Goal: Task Accomplishment & Management: Use online tool/utility

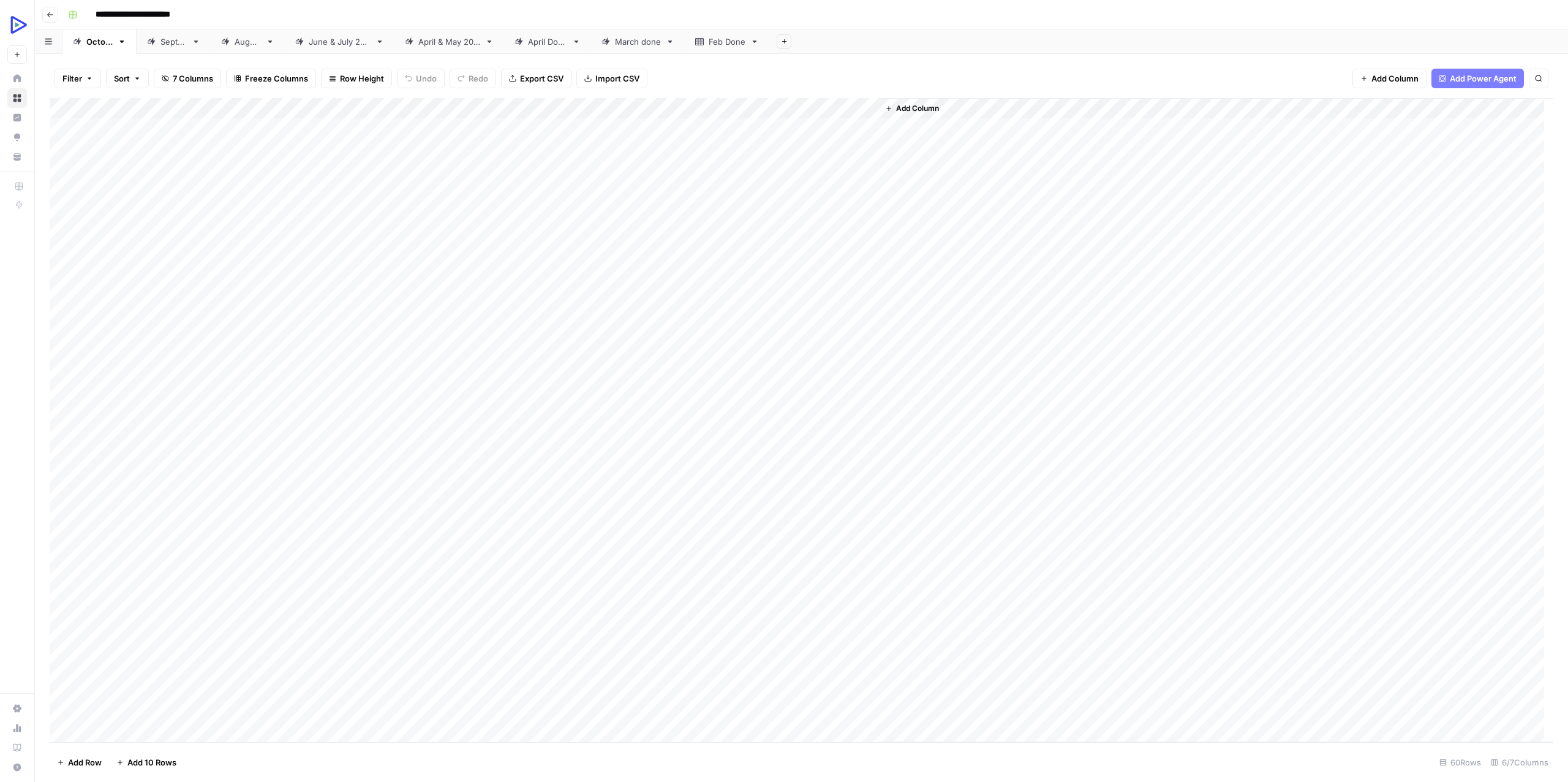
click at [377, 545] on div "Add Column" at bounding box center [802, 420] width 1504 height 645
click at [312, 568] on div "Add Column" at bounding box center [802, 420] width 1504 height 645
click at [579, 541] on div "Add Column" at bounding box center [802, 420] width 1504 height 645
click at [712, 540] on div "Add Column" at bounding box center [802, 420] width 1504 height 645
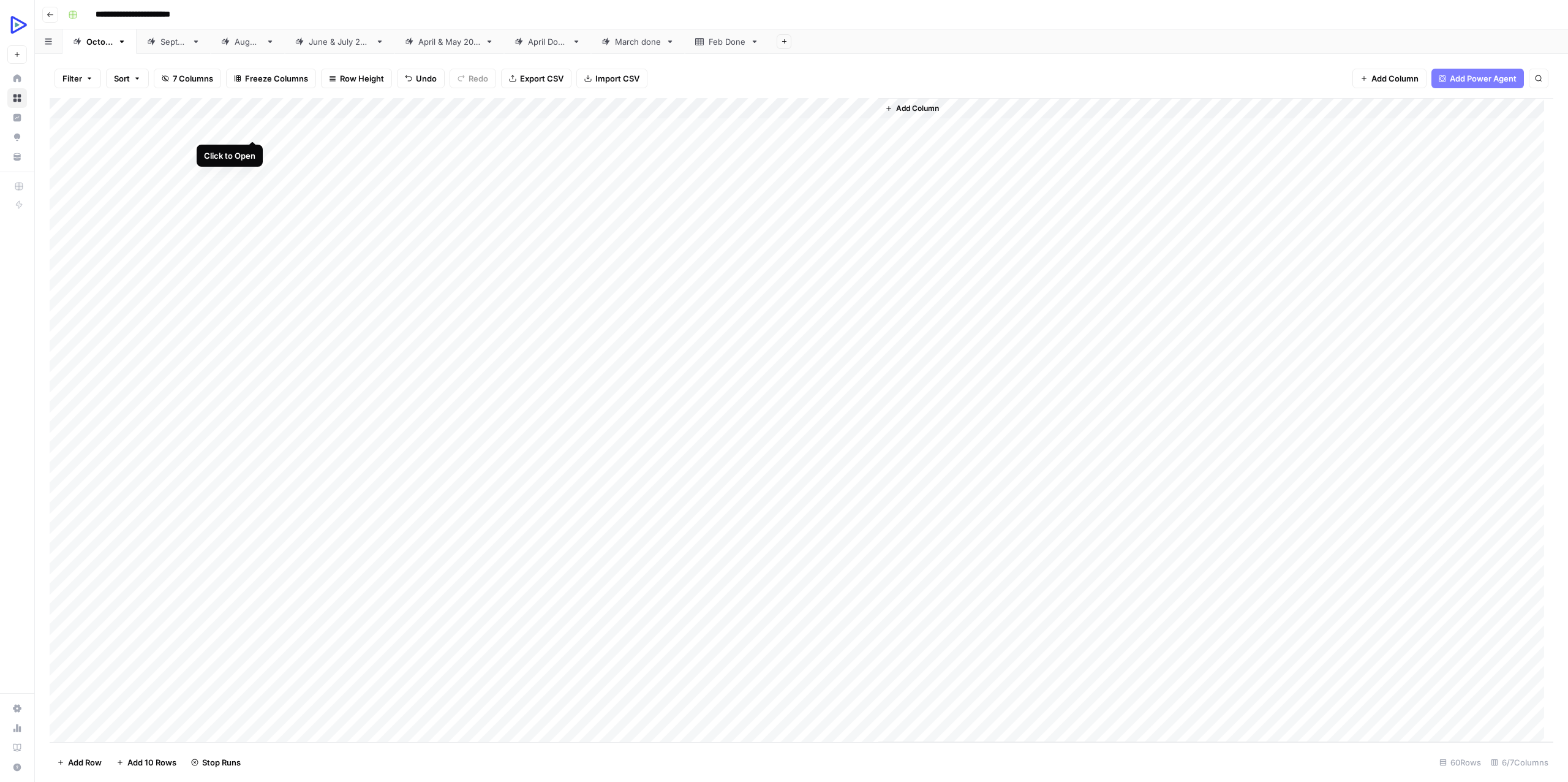
click at [247, 126] on div "Add Column" at bounding box center [802, 420] width 1504 height 645
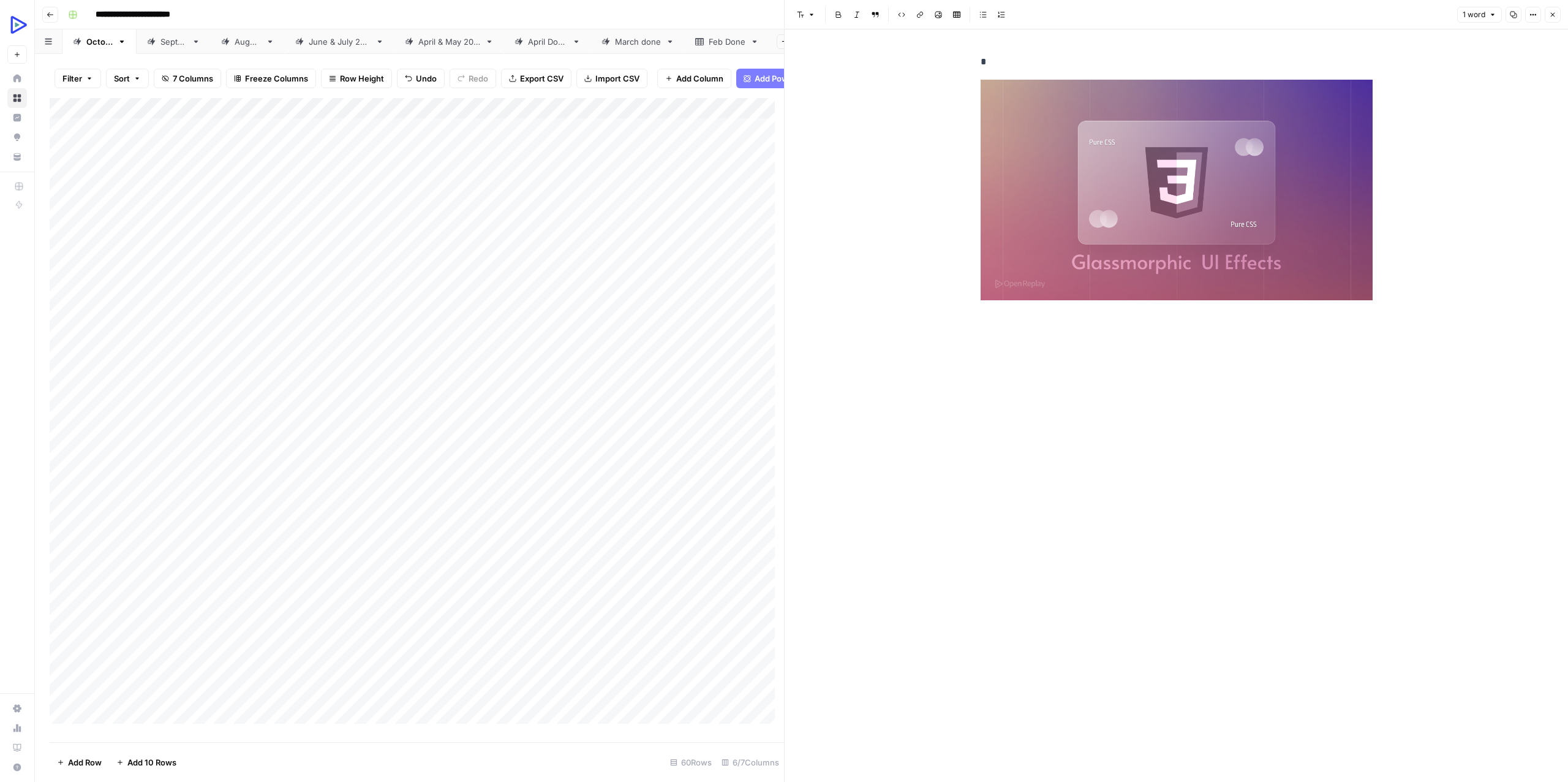
click at [240, 153] on div "Add Column" at bounding box center [416, 415] width 734 height 635
click at [257, 154] on div "Add Column" at bounding box center [416, 415] width 734 height 635
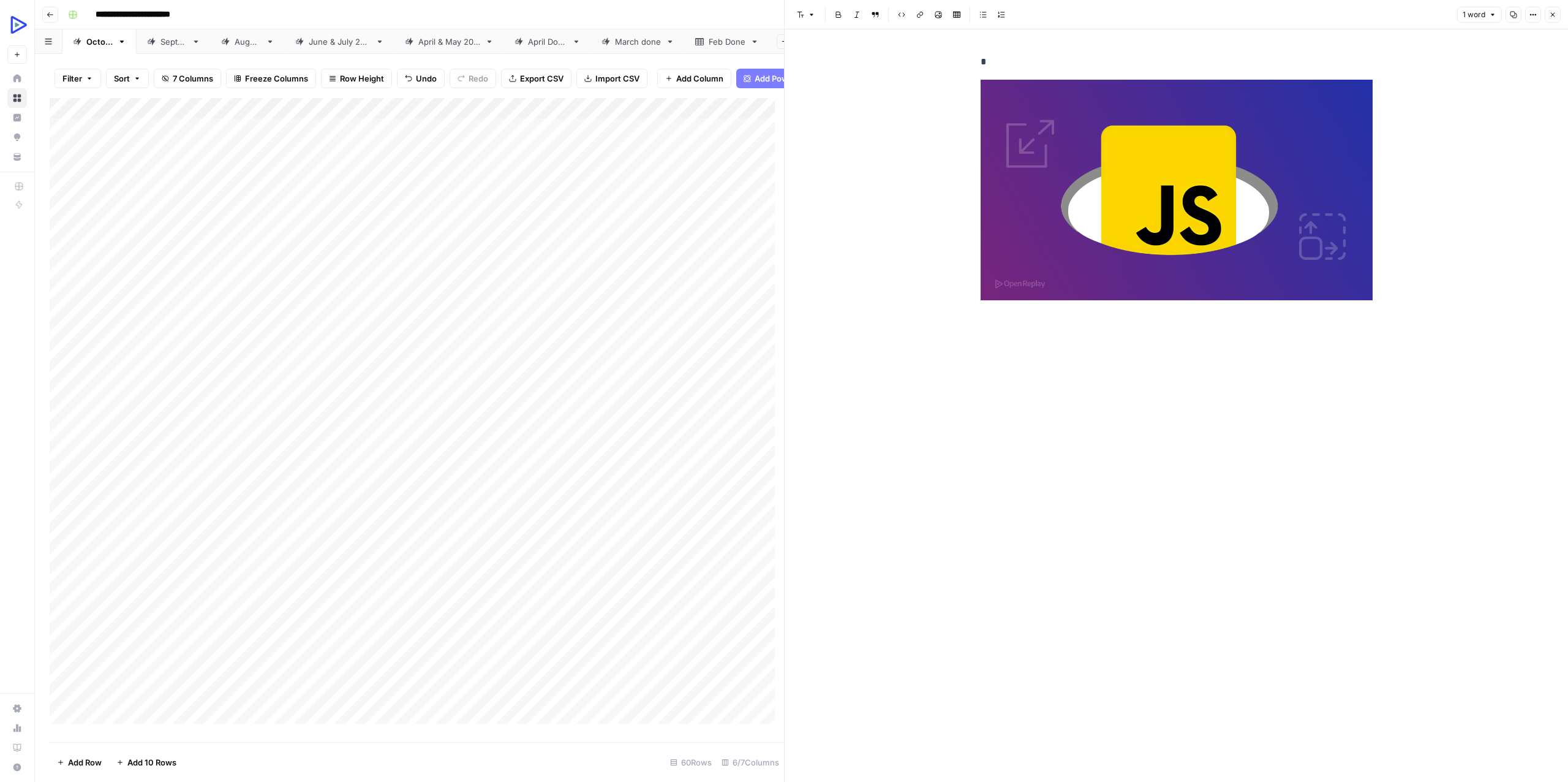
click at [228, 175] on div "Add Column" at bounding box center [416, 415] width 734 height 635
click at [252, 176] on div "Add Column" at bounding box center [416, 415] width 734 height 635
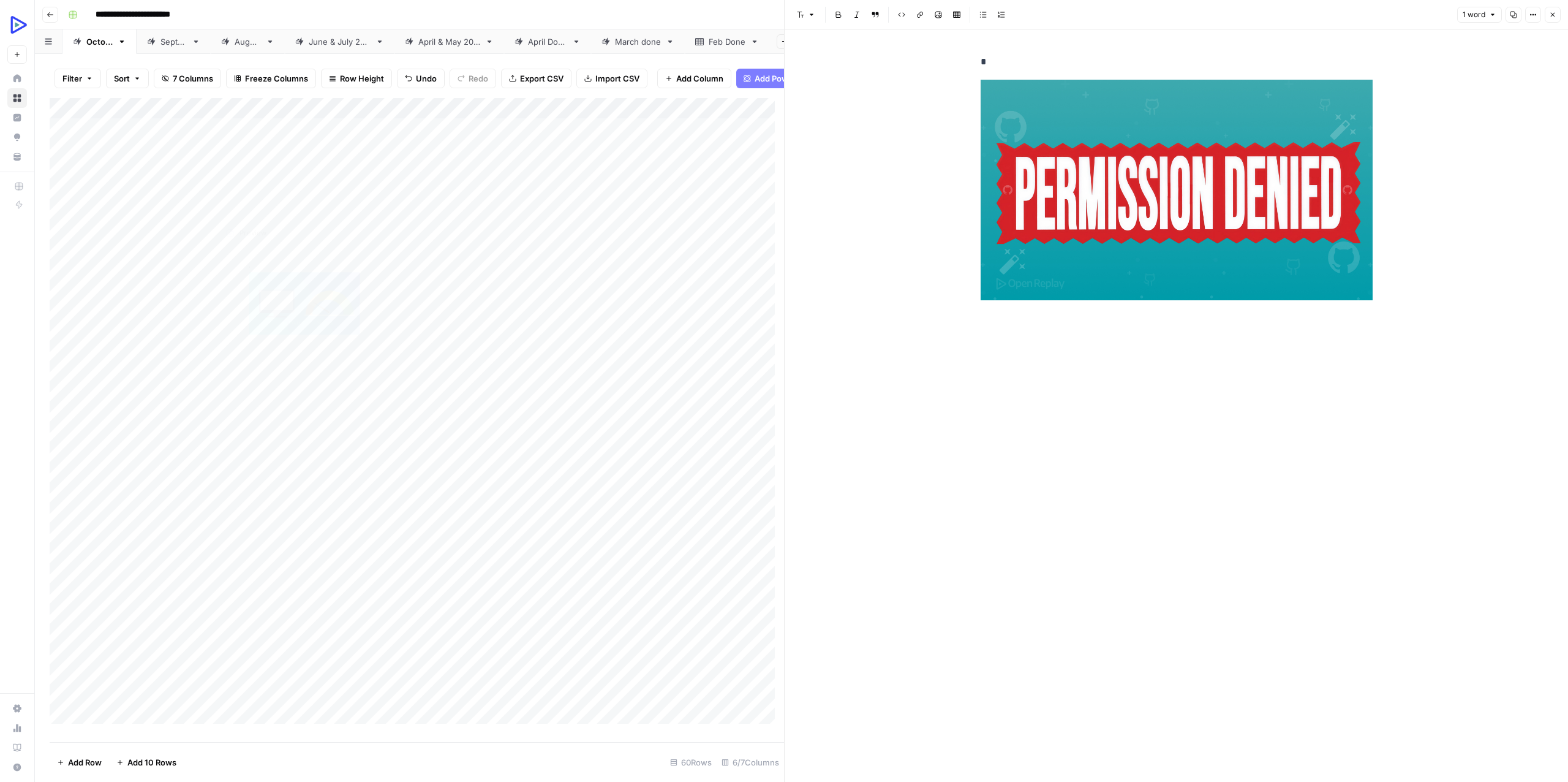
click at [226, 203] on div "Add Column" at bounding box center [416, 415] width 734 height 635
click at [250, 200] on div "Add Column" at bounding box center [416, 415] width 734 height 635
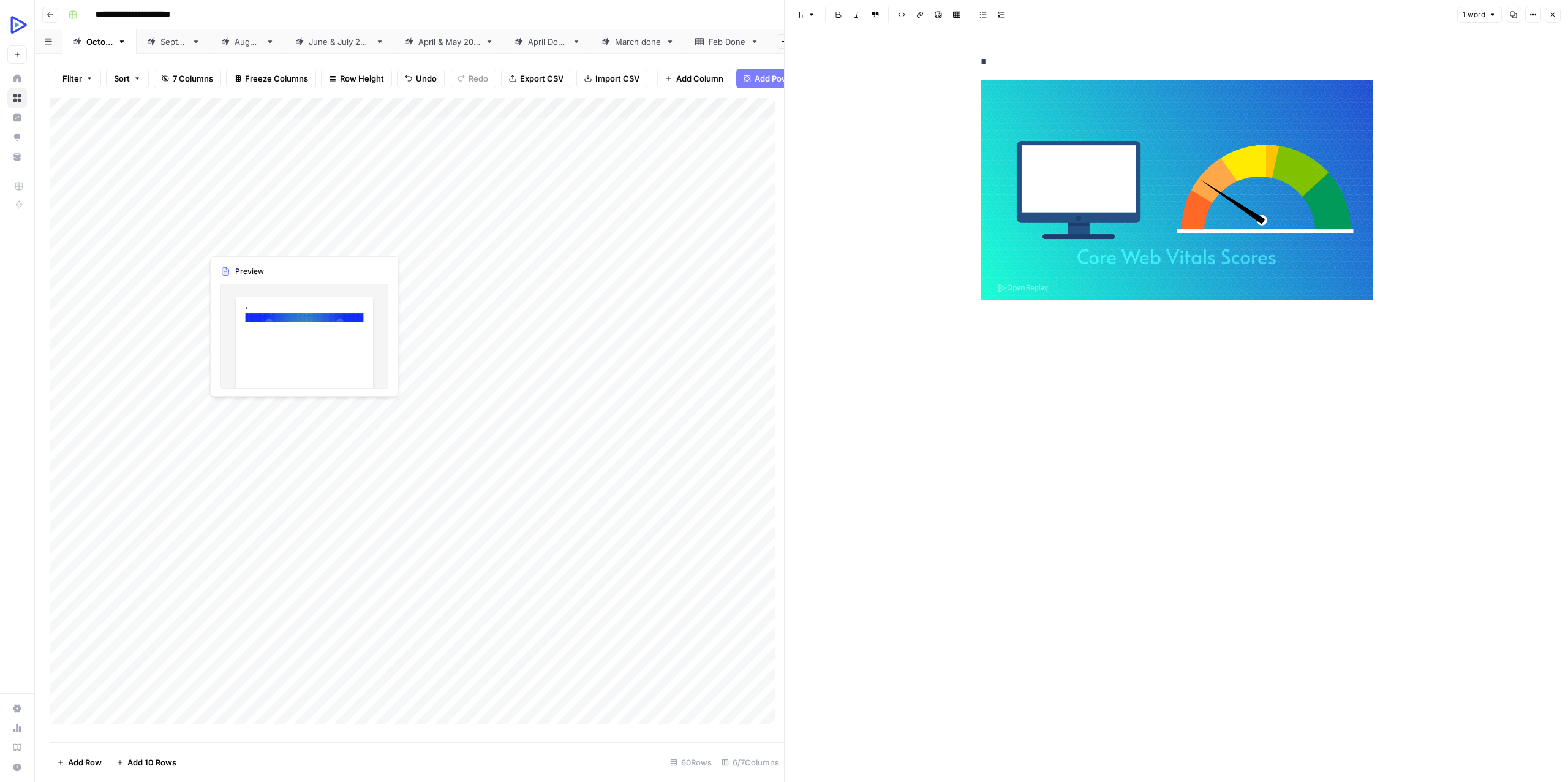
click at [221, 220] on div "Add Column" at bounding box center [416, 415] width 734 height 635
click at [254, 218] on div "Add Column" at bounding box center [416, 415] width 734 height 635
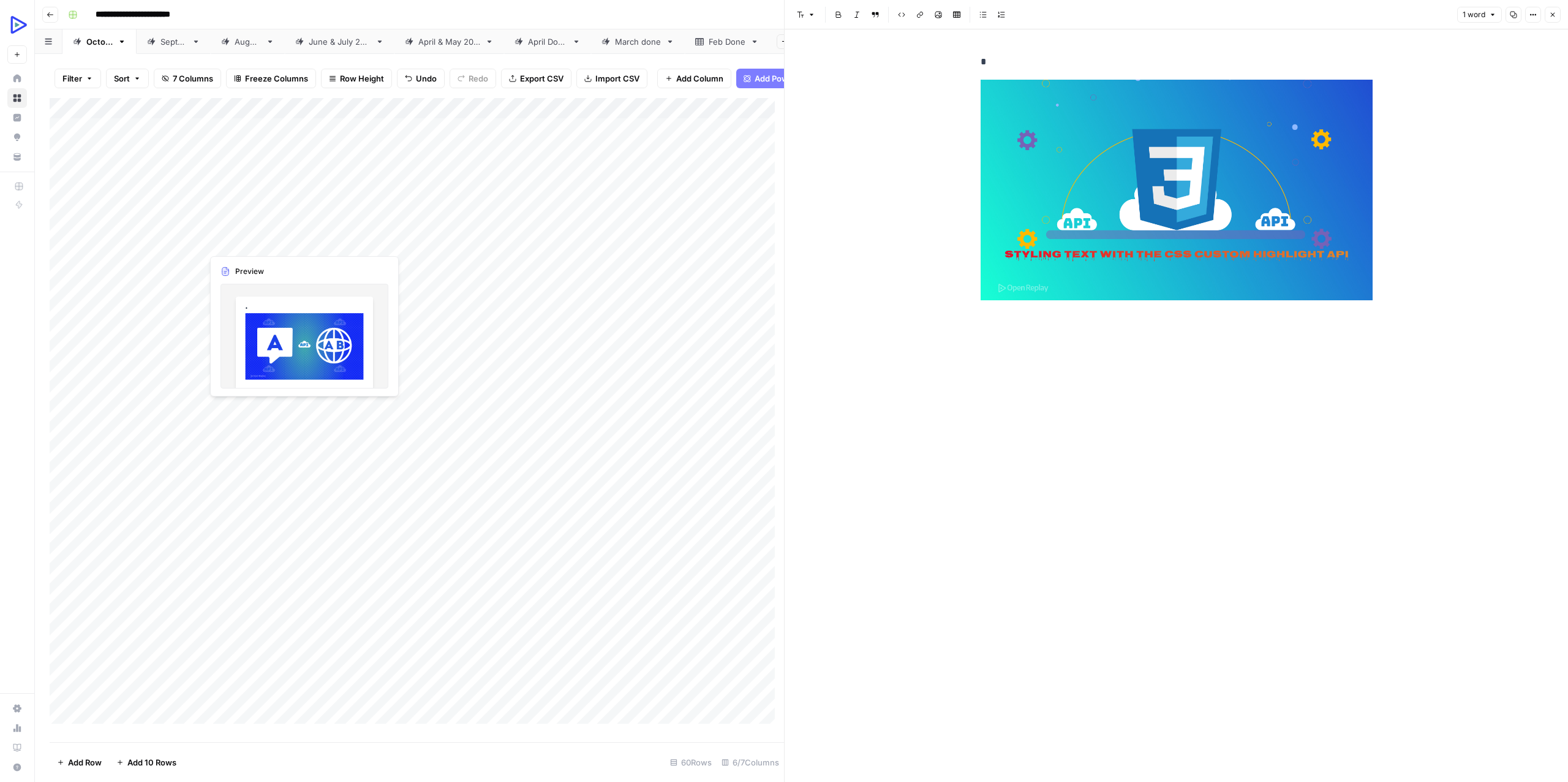
click at [226, 235] on div "Add Column" at bounding box center [416, 415] width 734 height 635
click at [255, 237] on div "Add Column" at bounding box center [416, 415] width 734 height 635
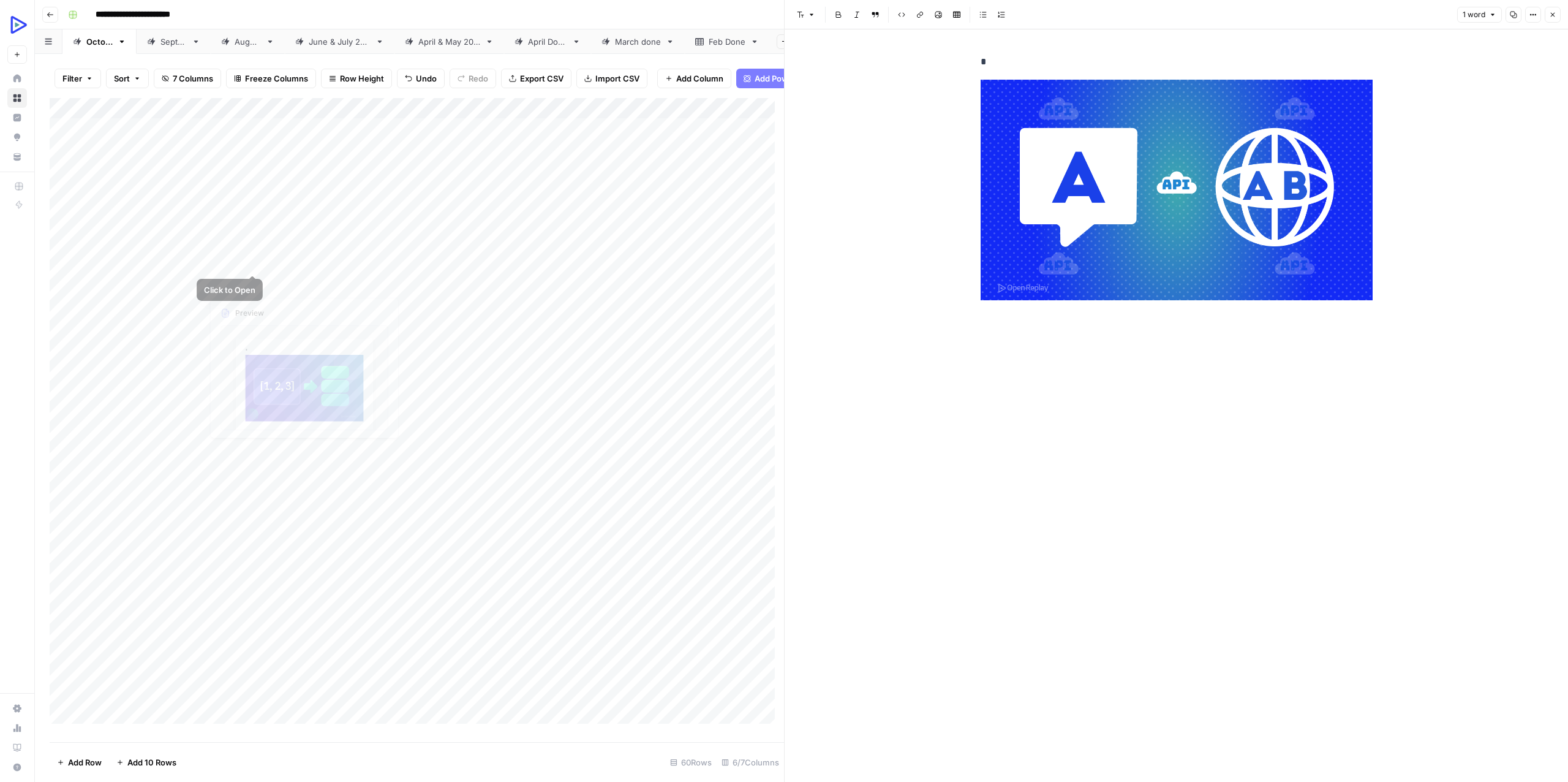
click at [236, 263] on div "Add Column" at bounding box center [416, 415] width 734 height 635
click at [254, 257] on div "Add Column" at bounding box center [416, 415] width 734 height 635
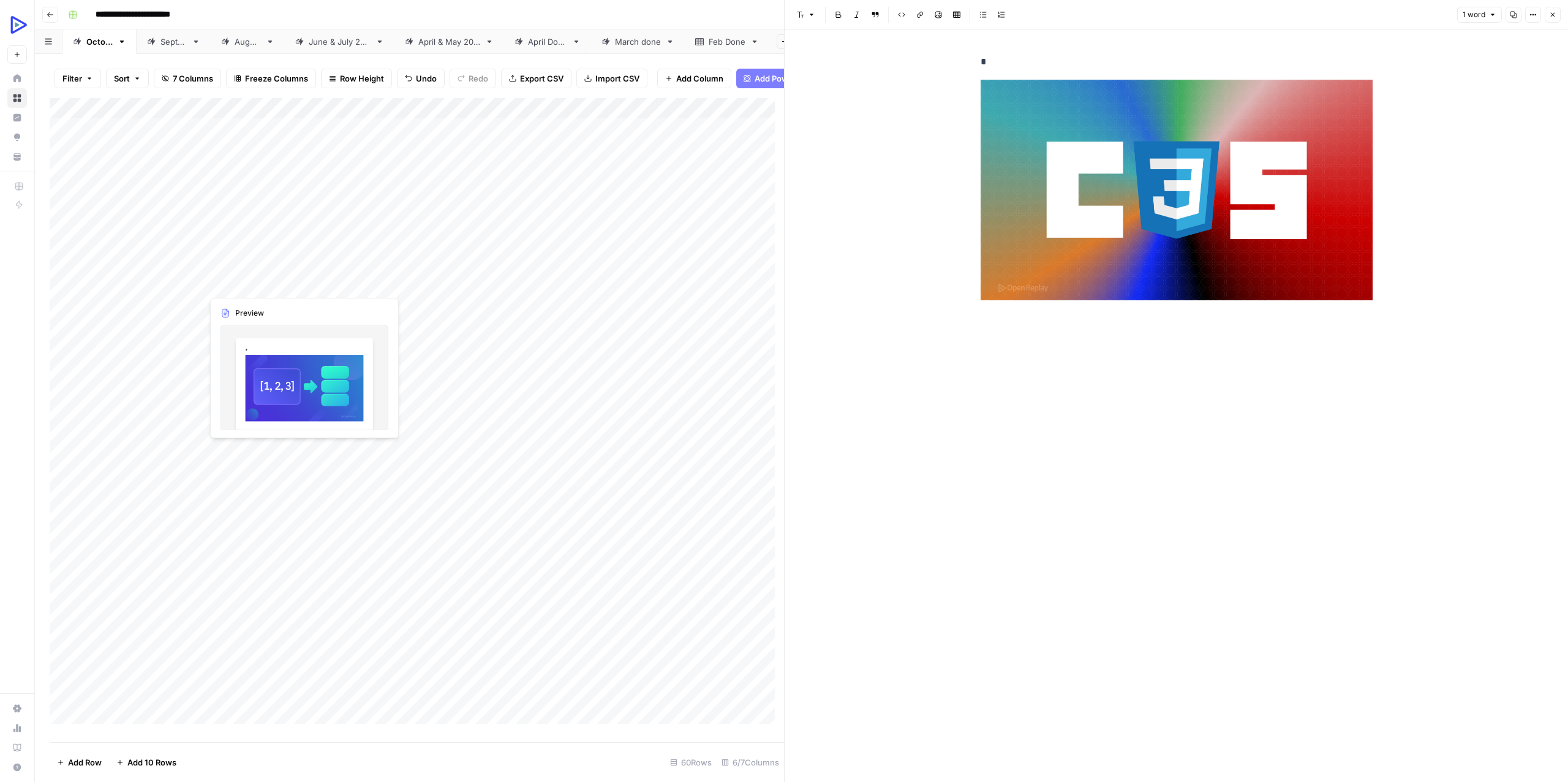
click at [229, 285] on div "Add Column" at bounding box center [416, 415] width 734 height 635
click at [252, 277] on div "Add Column" at bounding box center [416, 415] width 734 height 635
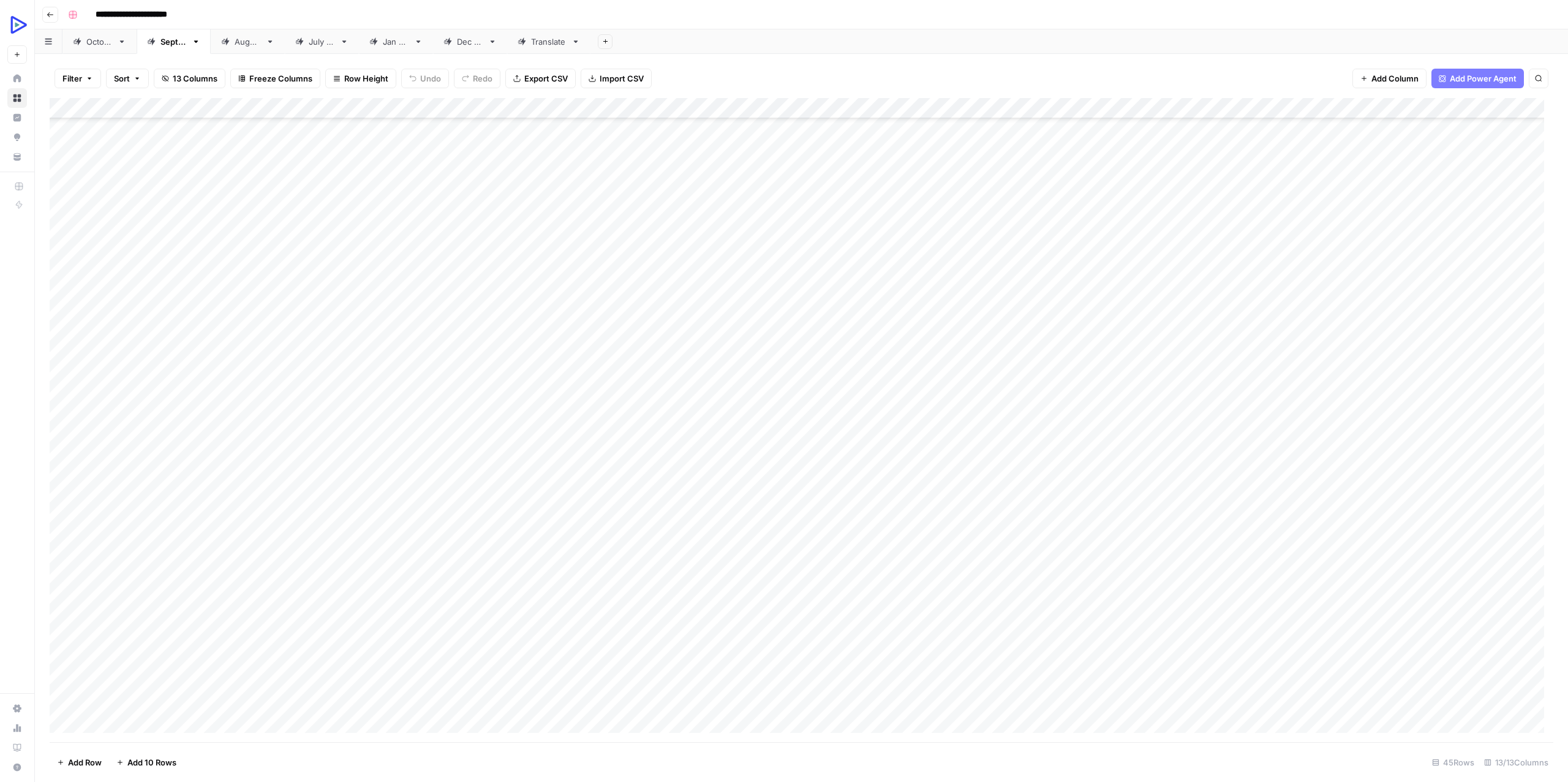
scroll to position [49, 0]
click at [98, 41] on div "[DATE]" at bounding box center [99, 41] width 27 height 12
click at [1527, 467] on div "Add Column" at bounding box center [802, 420] width 1504 height 645
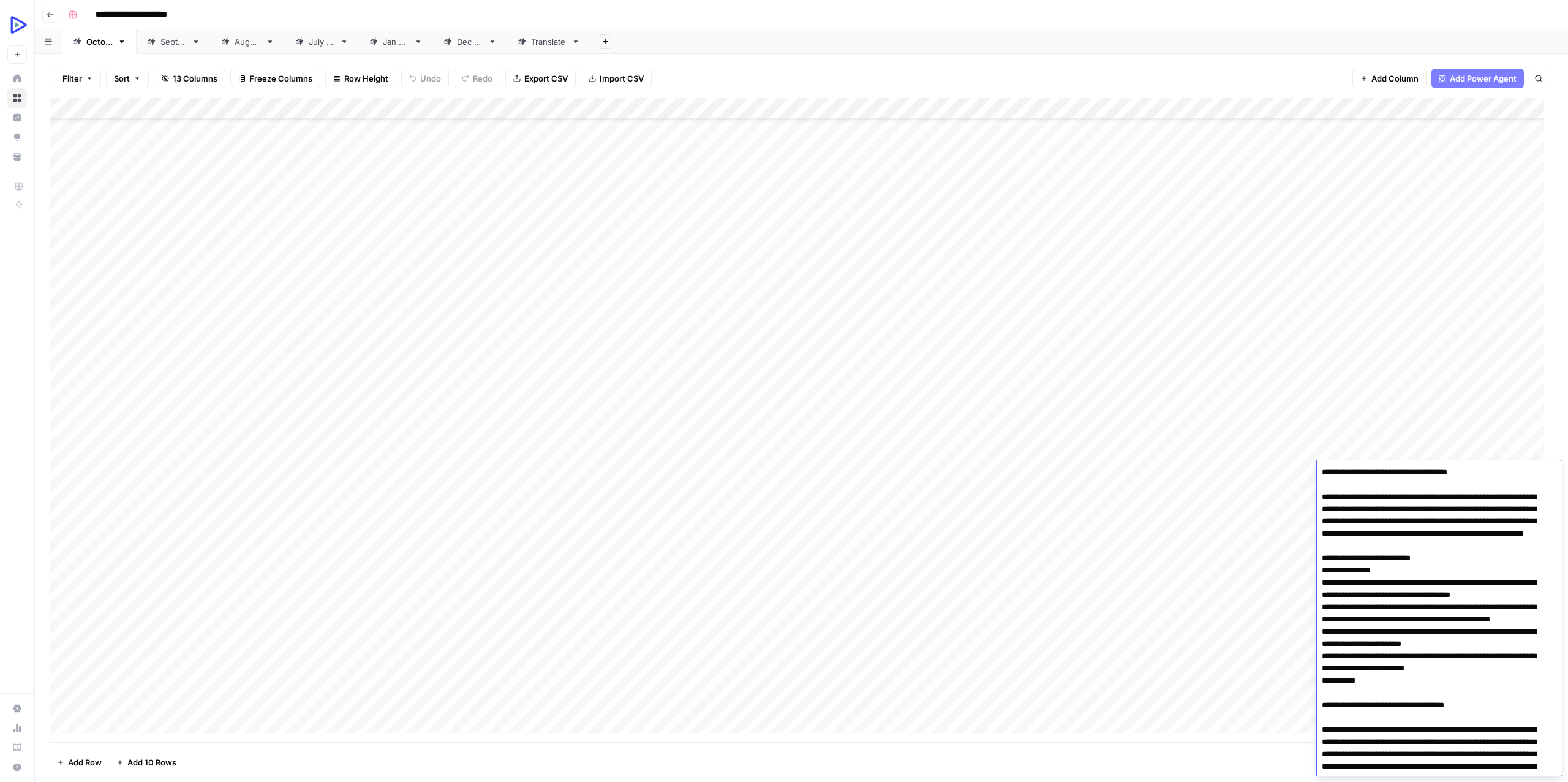
scroll to position [2156, 0]
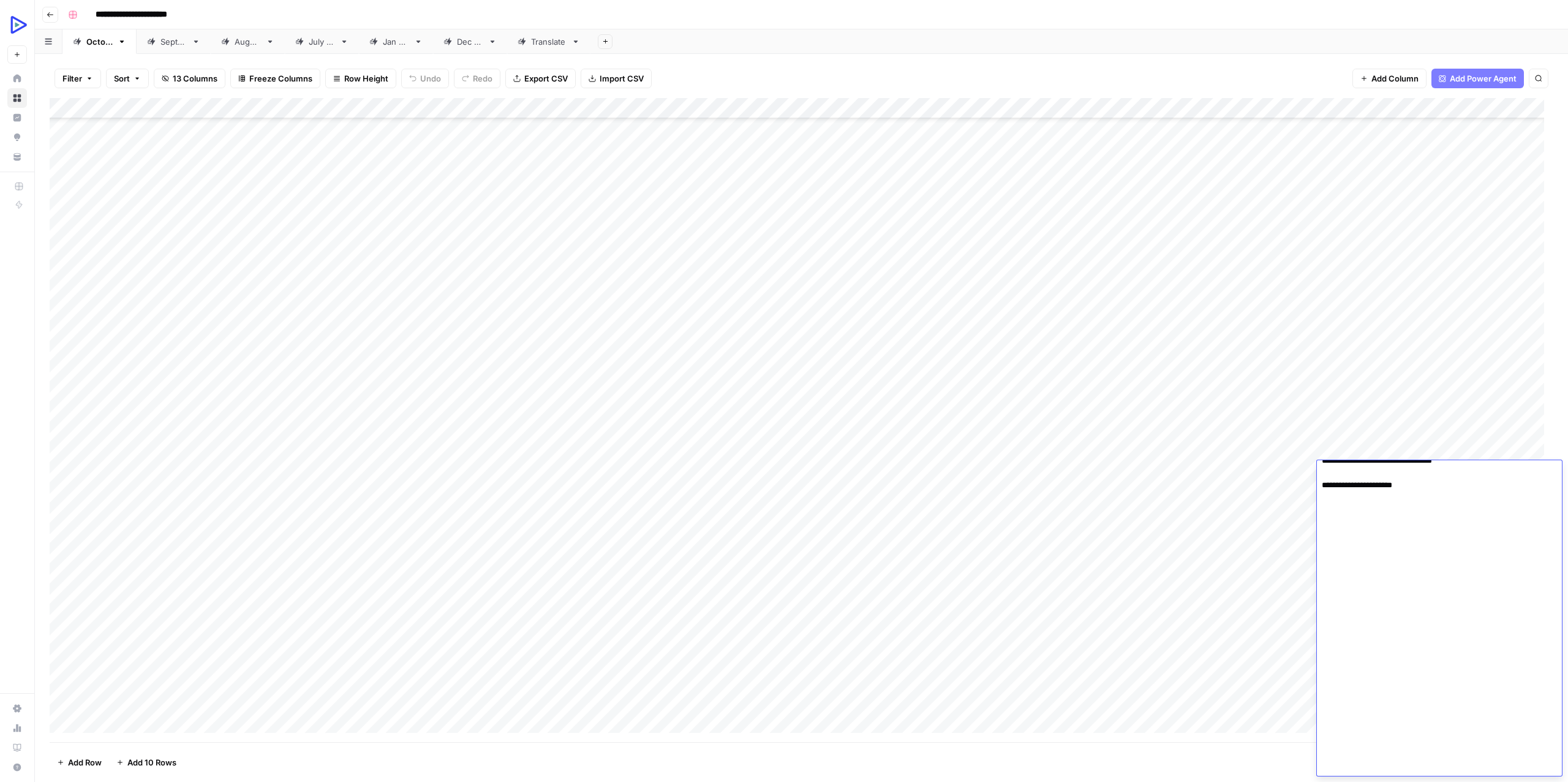
click at [309, 489] on div "Add Column" at bounding box center [802, 420] width 1504 height 645
click at [1098, 469] on div "Add Column" at bounding box center [802, 420] width 1504 height 645
click at [1100, 464] on textarea at bounding box center [1152, 473] width 196 height 17
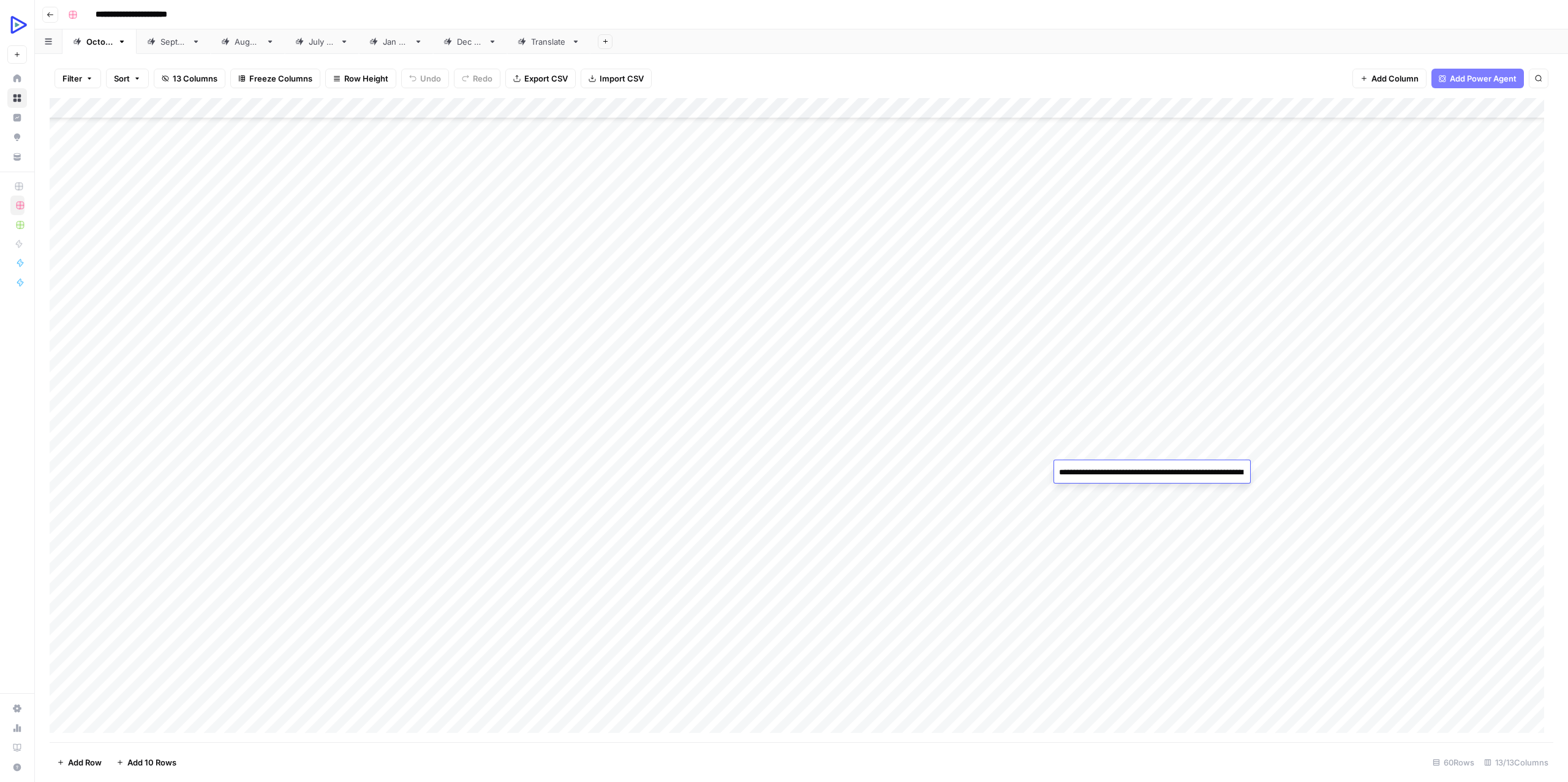
click at [1014, 553] on div "Add Column" at bounding box center [802, 420] width 1504 height 645
click at [1372, 470] on div "Add Column" at bounding box center [802, 420] width 1504 height 645
click at [199, 489] on div "Add Column" at bounding box center [802, 420] width 1504 height 645
click at [191, 488] on div "Add Column" at bounding box center [802, 420] width 1504 height 645
click at [191, 488] on textarea "**********" at bounding box center [189, 494] width 196 height 17
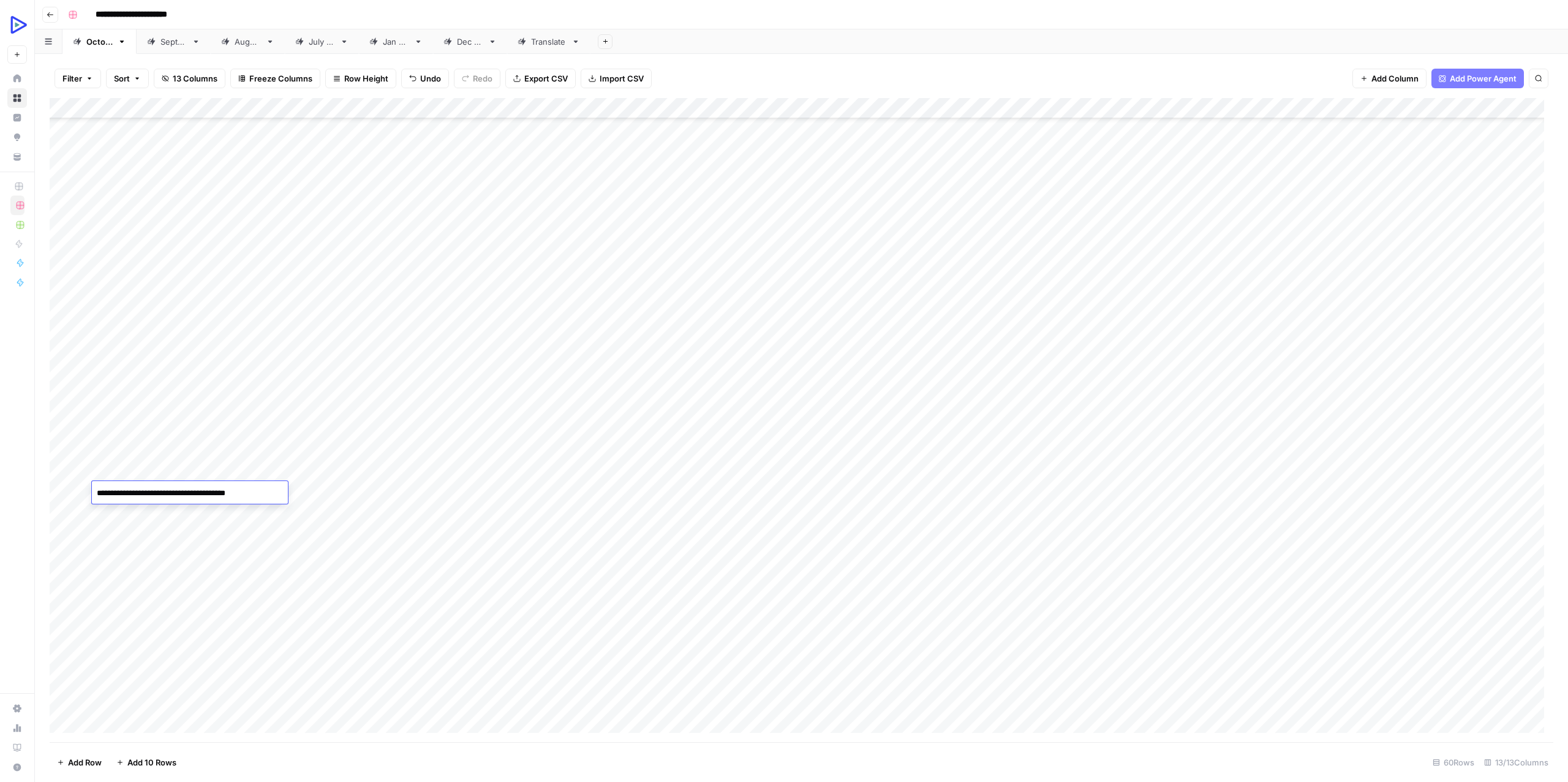
click at [191, 488] on textarea "**********" at bounding box center [189, 494] width 196 height 17
click at [204, 492] on textarea "**********" at bounding box center [189, 494] width 196 height 17
paste textarea "****"
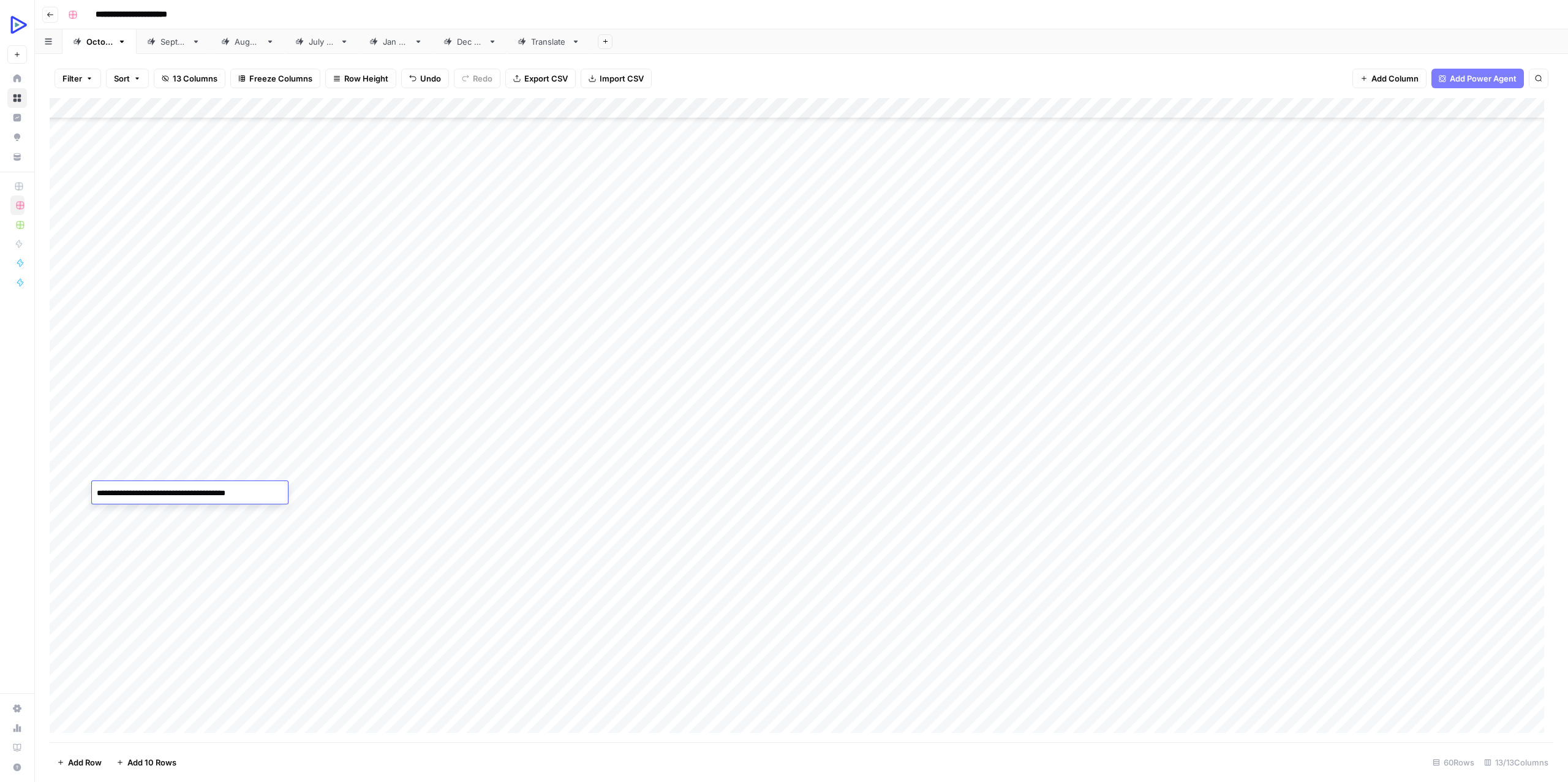
type textarea "**********"
click at [198, 519] on div "Add Column" at bounding box center [802, 420] width 1504 height 645
click at [538, 490] on div "Add Column" at bounding box center [802, 420] width 1504 height 645
click at [539, 490] on div "Add Column" at bounding box center [802, 420] width 1504 height 645
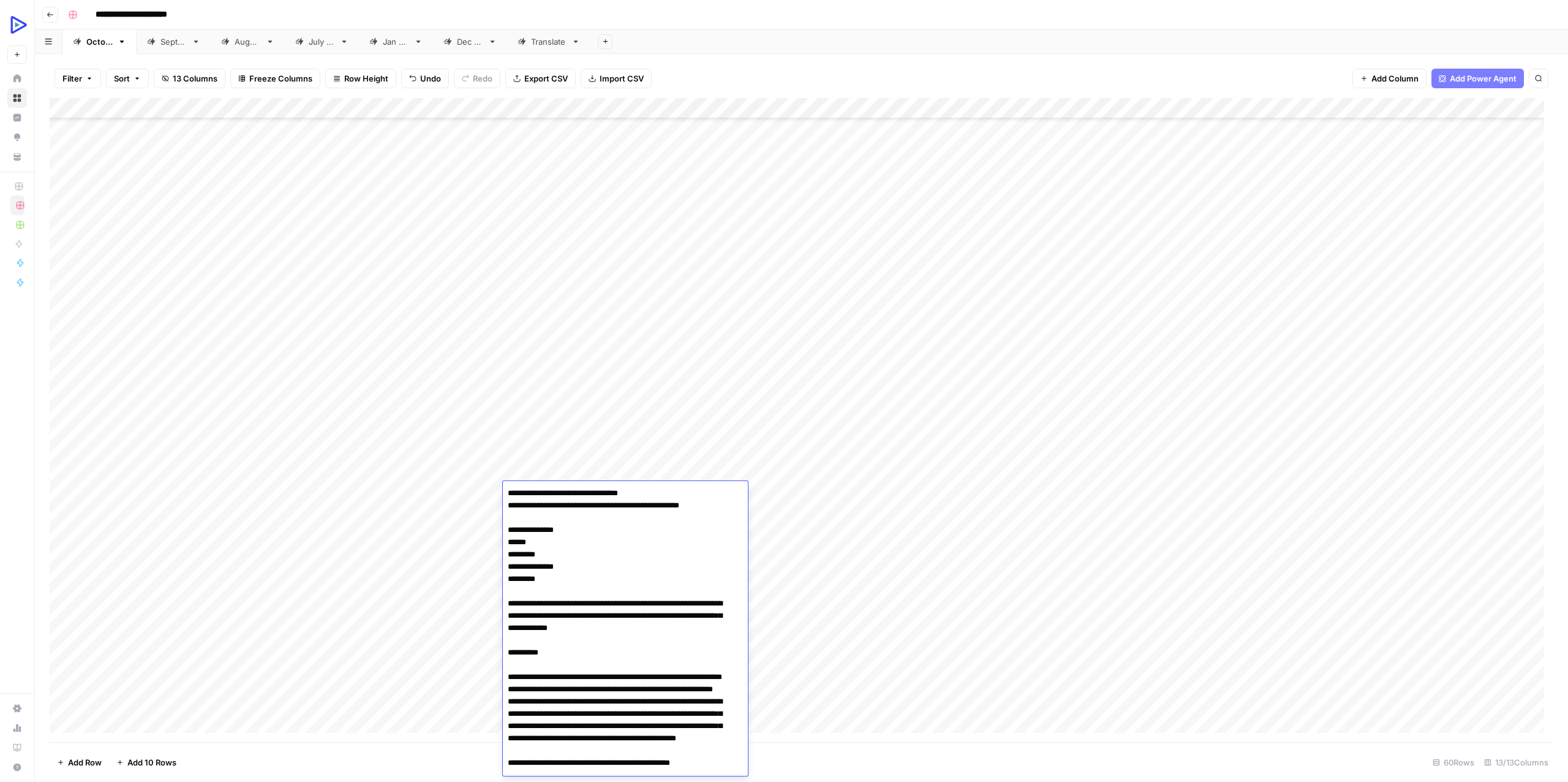
scroll to position [1449, 0]
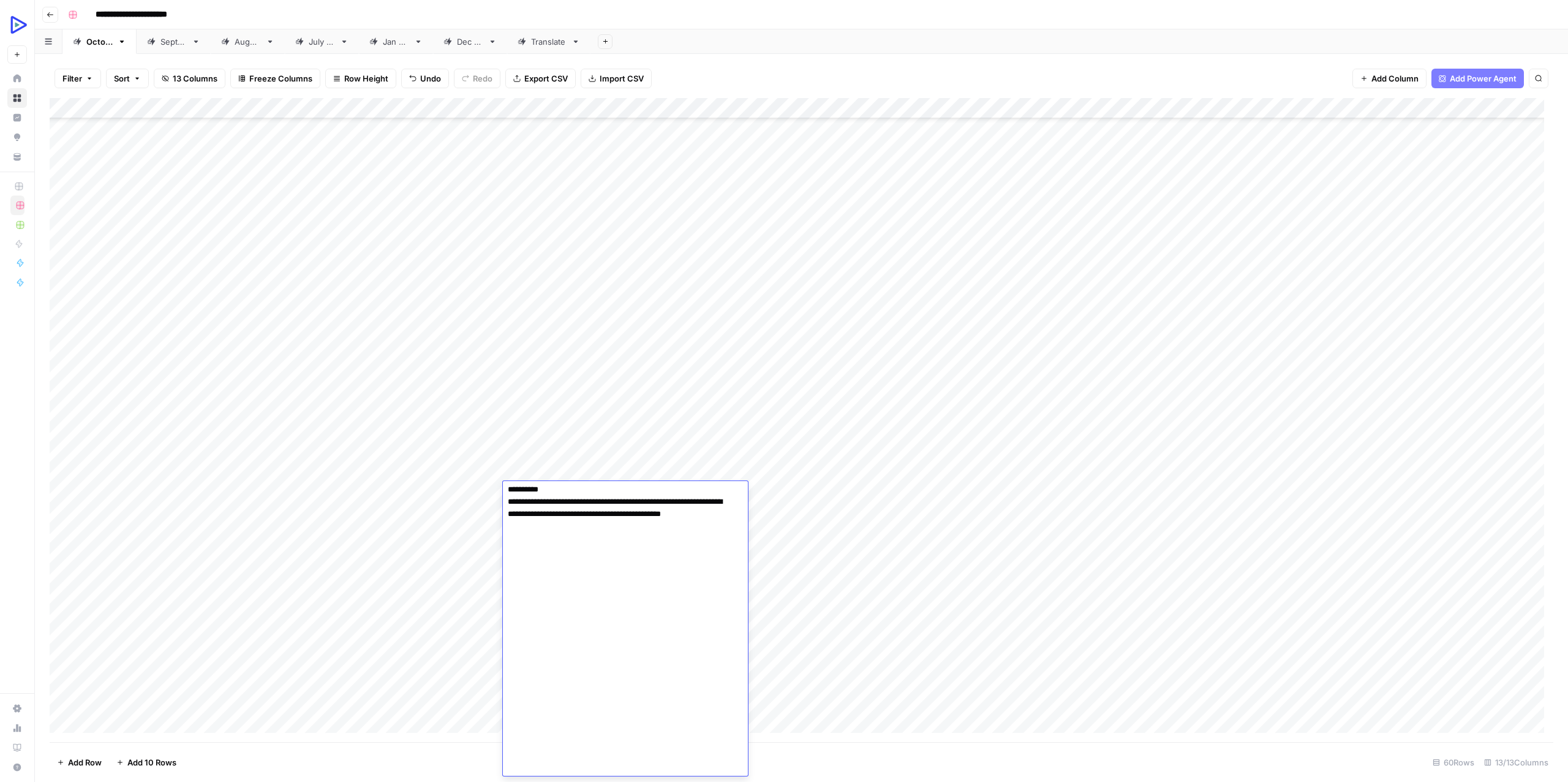
type textarea "**********"
click at [440, 489] on div "Add Column" at bounding box center [802, 420] width 1504 height 645
click at [813, 539] on div "Add Column" at bounding box center [802, 420] width 1504 height 645
click at [765, 495] on div "Add Column" at bounding box center [802, 420] width 1504 height 645
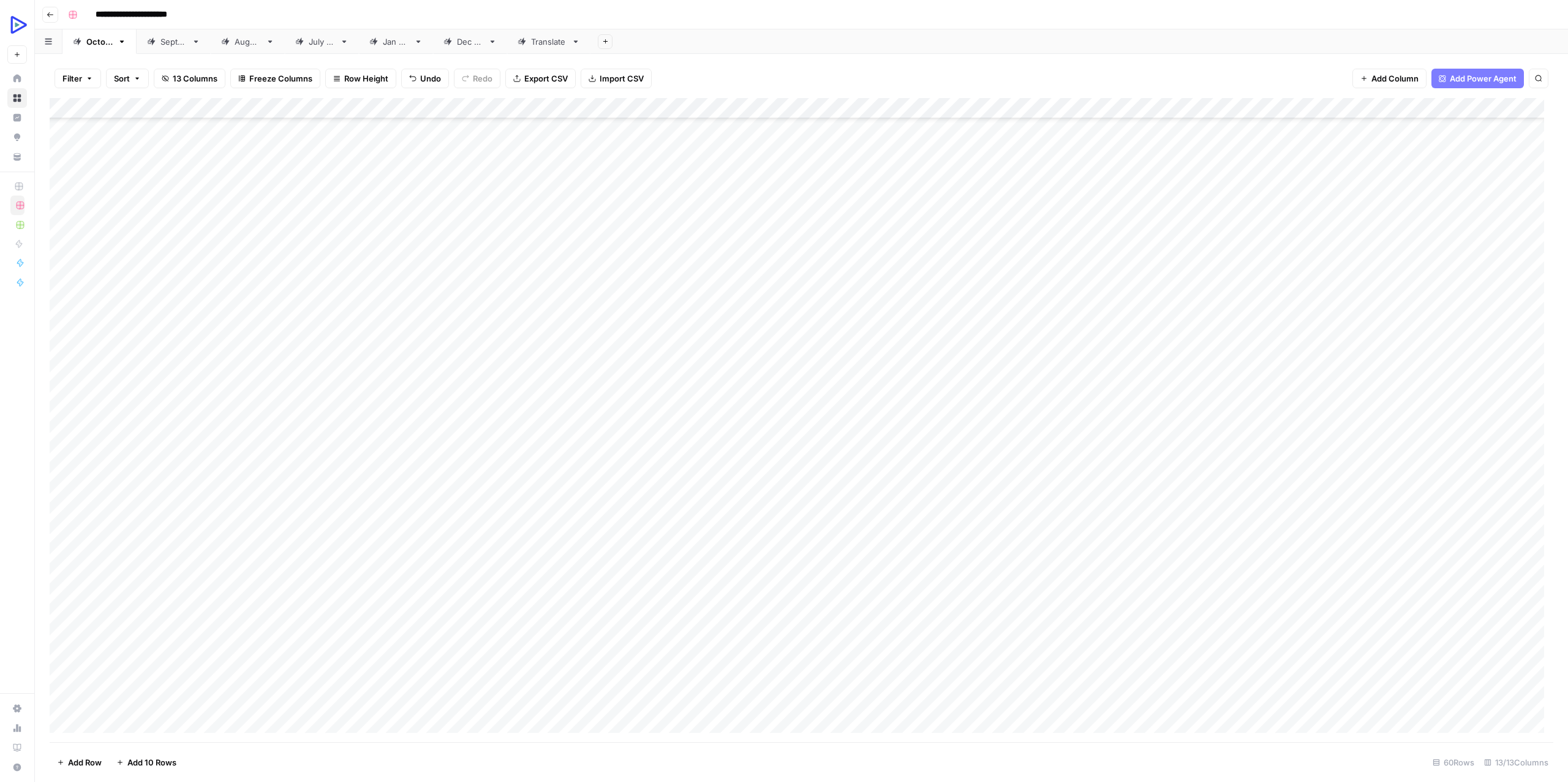
click at [765, 495] on div "Add Column" at bounding box center [802, 420] width 1504 height 645
type textarea "**********"
click at [659, 489] on div "Add Column" at bounding box center [802, 420] width 1504 height 645
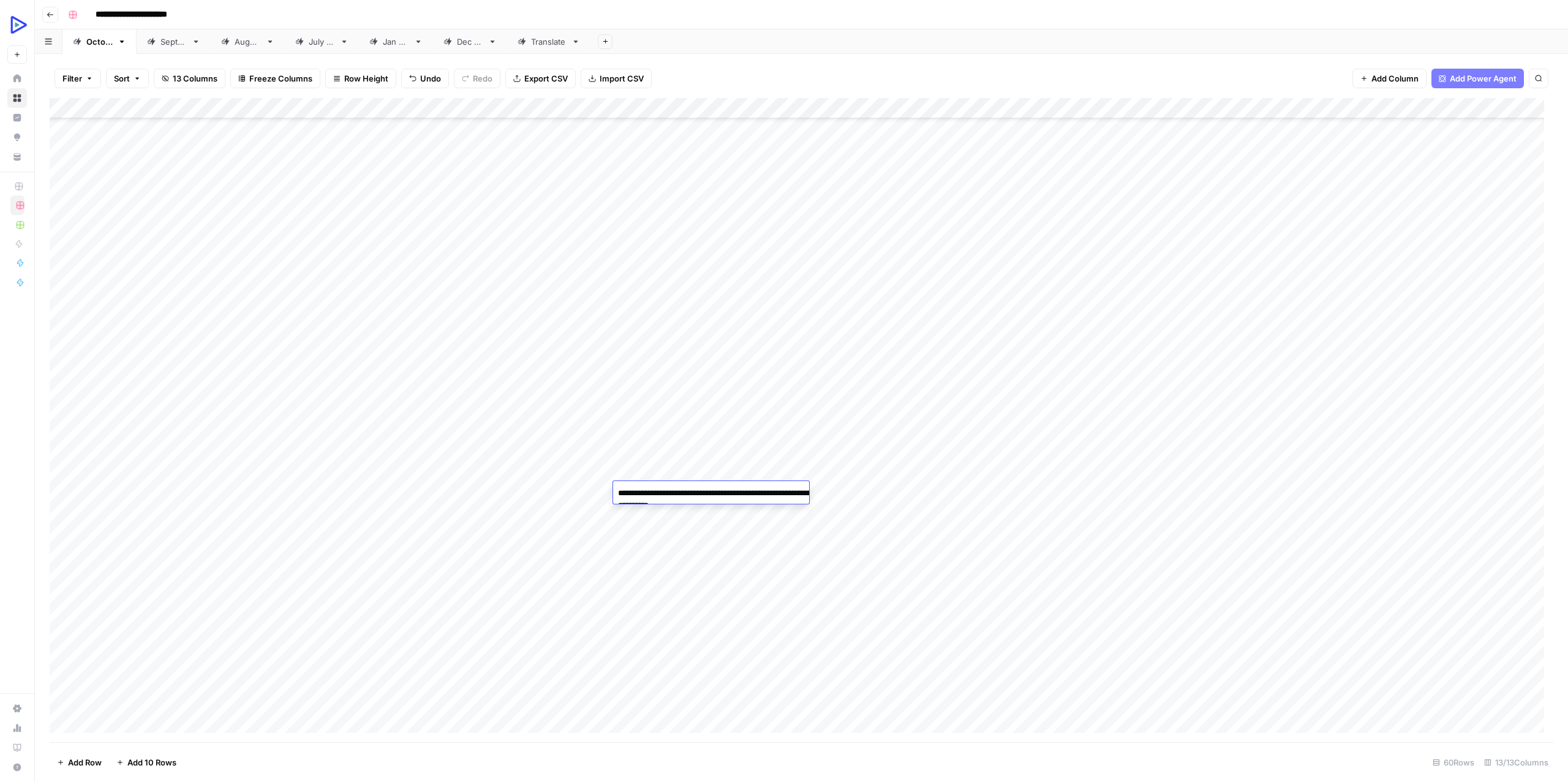
type textarea "**********"
click at [913, 507] on div "Add Column" at bounding box center [802, 420] width 1504 height 645
click at [1031, 494] on div "Add Column" at bounding box center [802, 420] width 1504 height 645
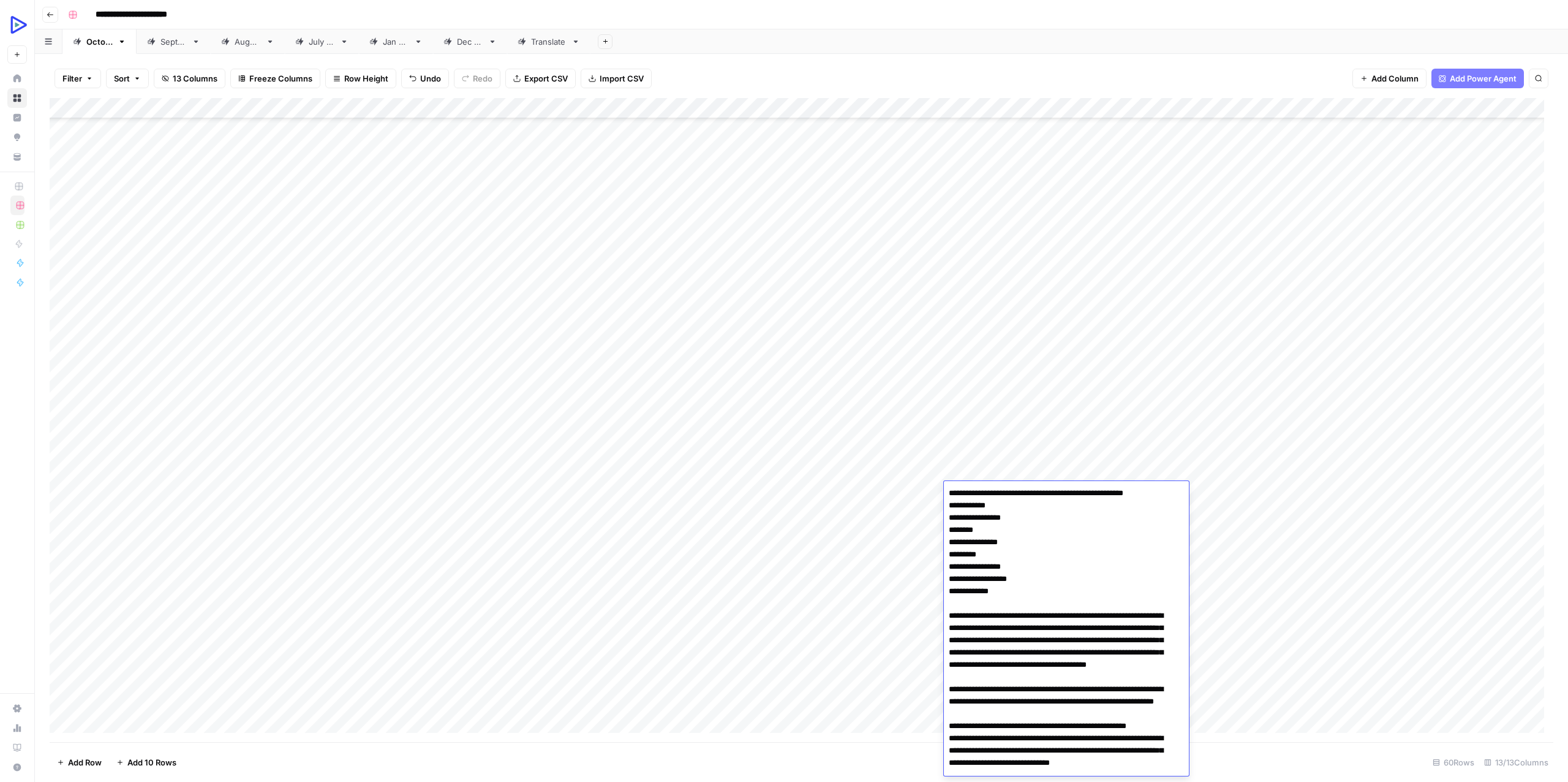
scroll to position [4685, 0]
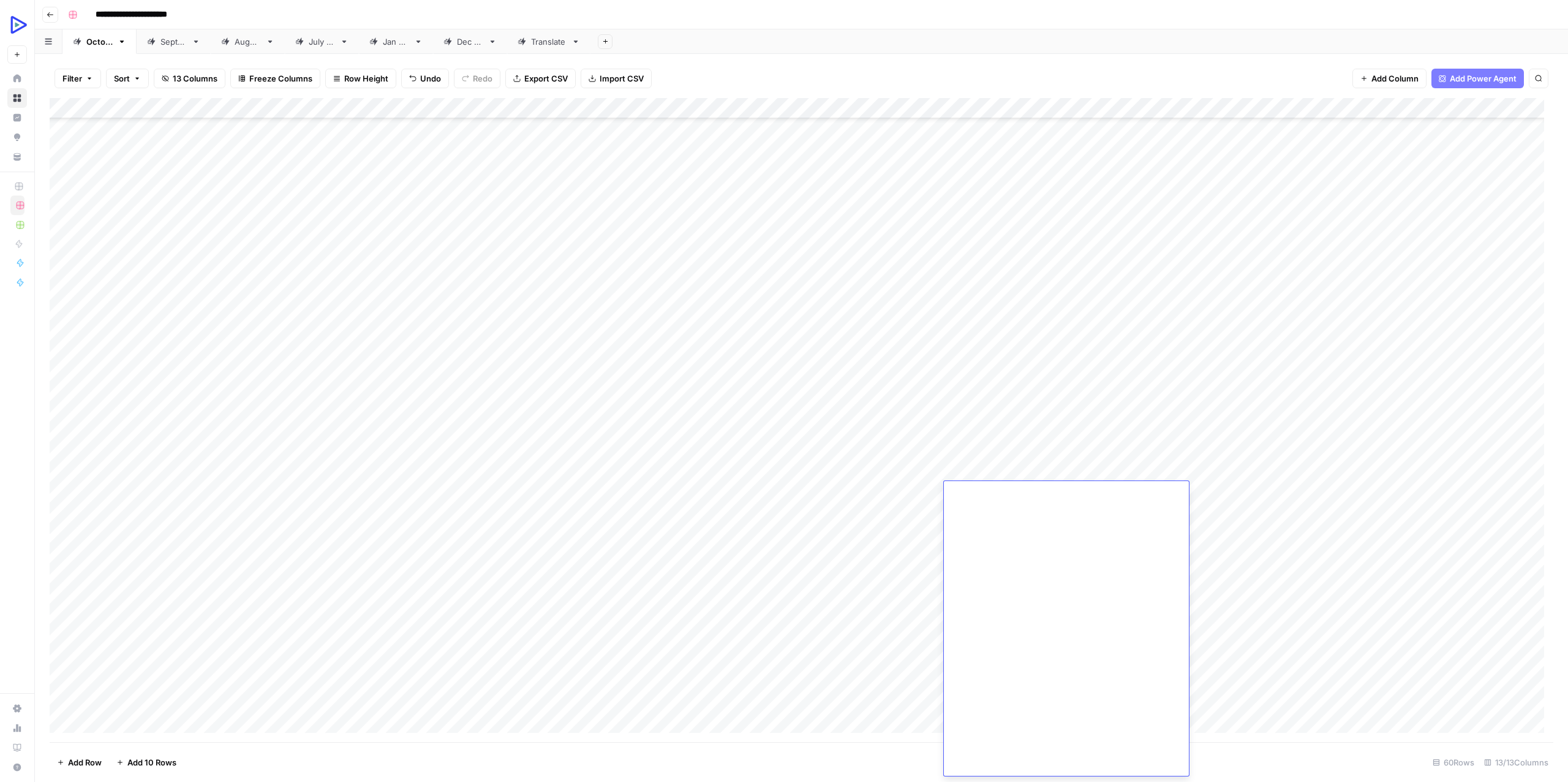
type textarea "**********"
click at [880, 486] on div "Add Column" at bounding box center [802, 420] width 1504 height 645
type textarea "**********"
drag, startPoint x: 812, startPoint y: 531, endPoint x: 727, endPoint y: 559, distance: 89.5
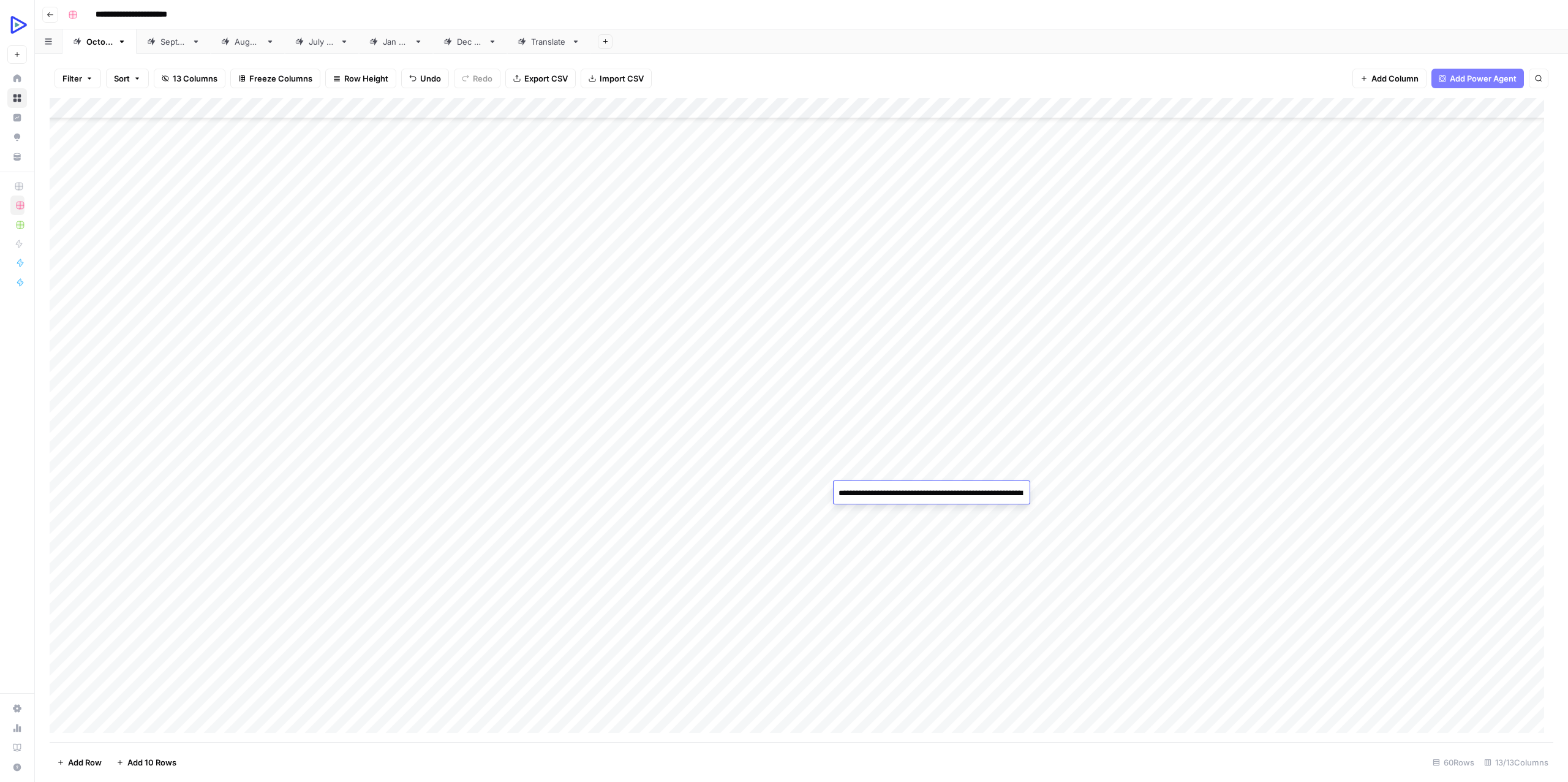
click at [812, 531] on div "Add Column" at bounding box center [802, 420] width 1504 height 645
click at [1510, 473] on div "Add Column" at bounding box center [802, 420] width 1504 height 645
click at [322, 483] on div "Add Column" at bounding box center [802, 420] width 1504 height 645
type textarea "**********"
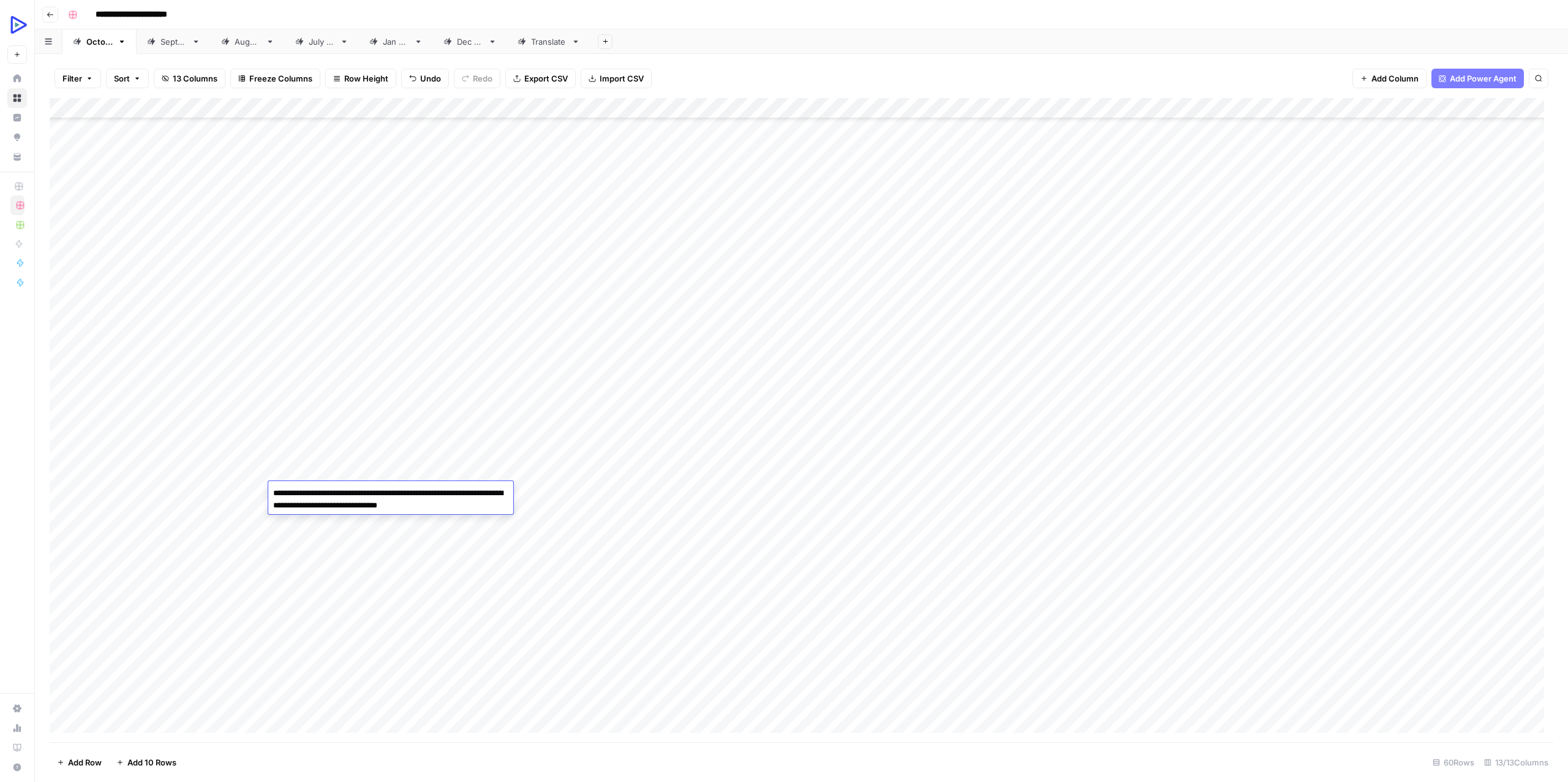
click at [308, 558] on div "Add Column" at bounding box center [802, 420] width 1504 height 645
click at [1101, 490] on div "Add Column" at bounding box center [802, 420] width 1504 height 645
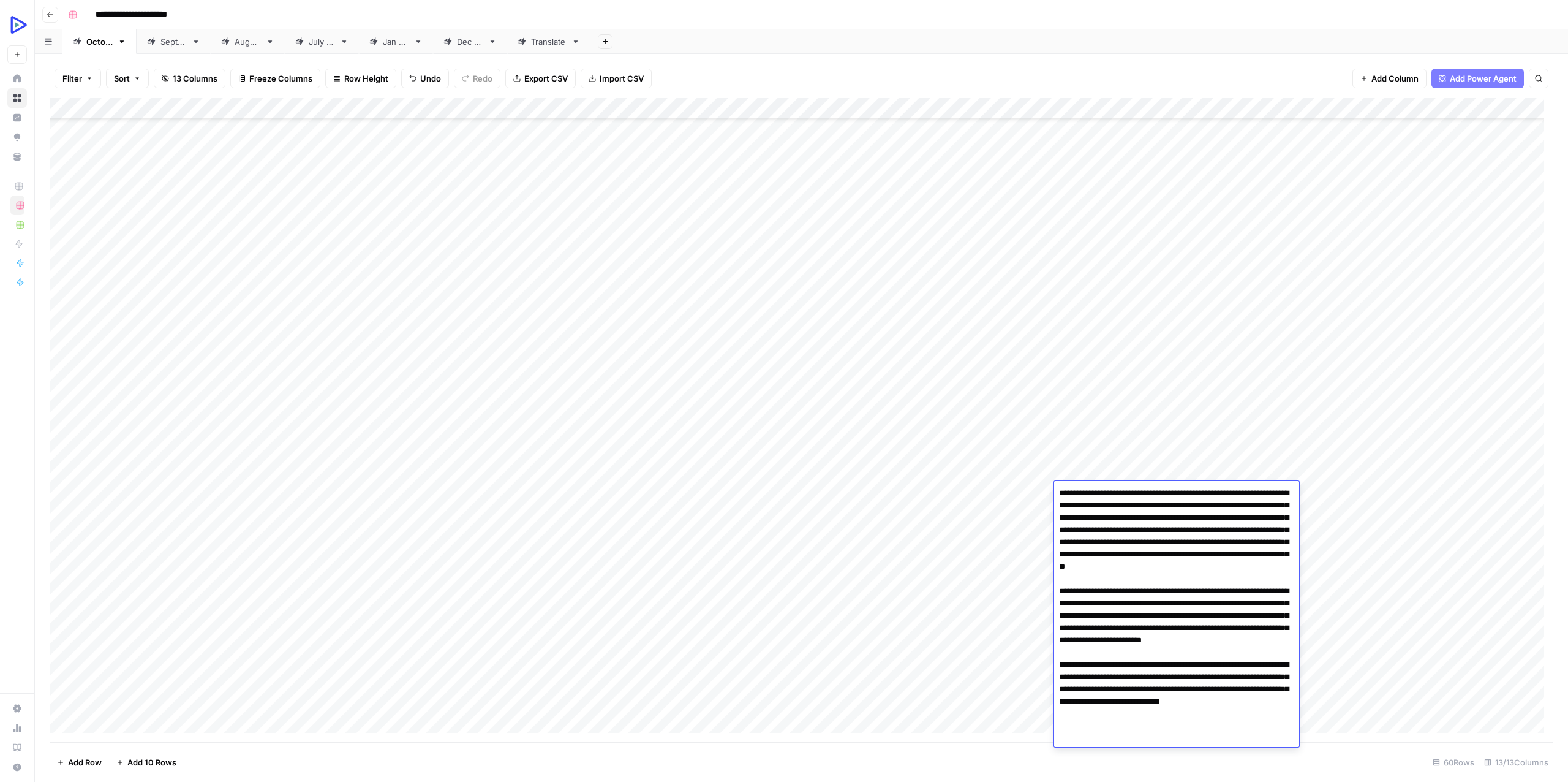
click at [997, 546] on div "Add Column" at bounding box center [802, 420] width 1504 height 645
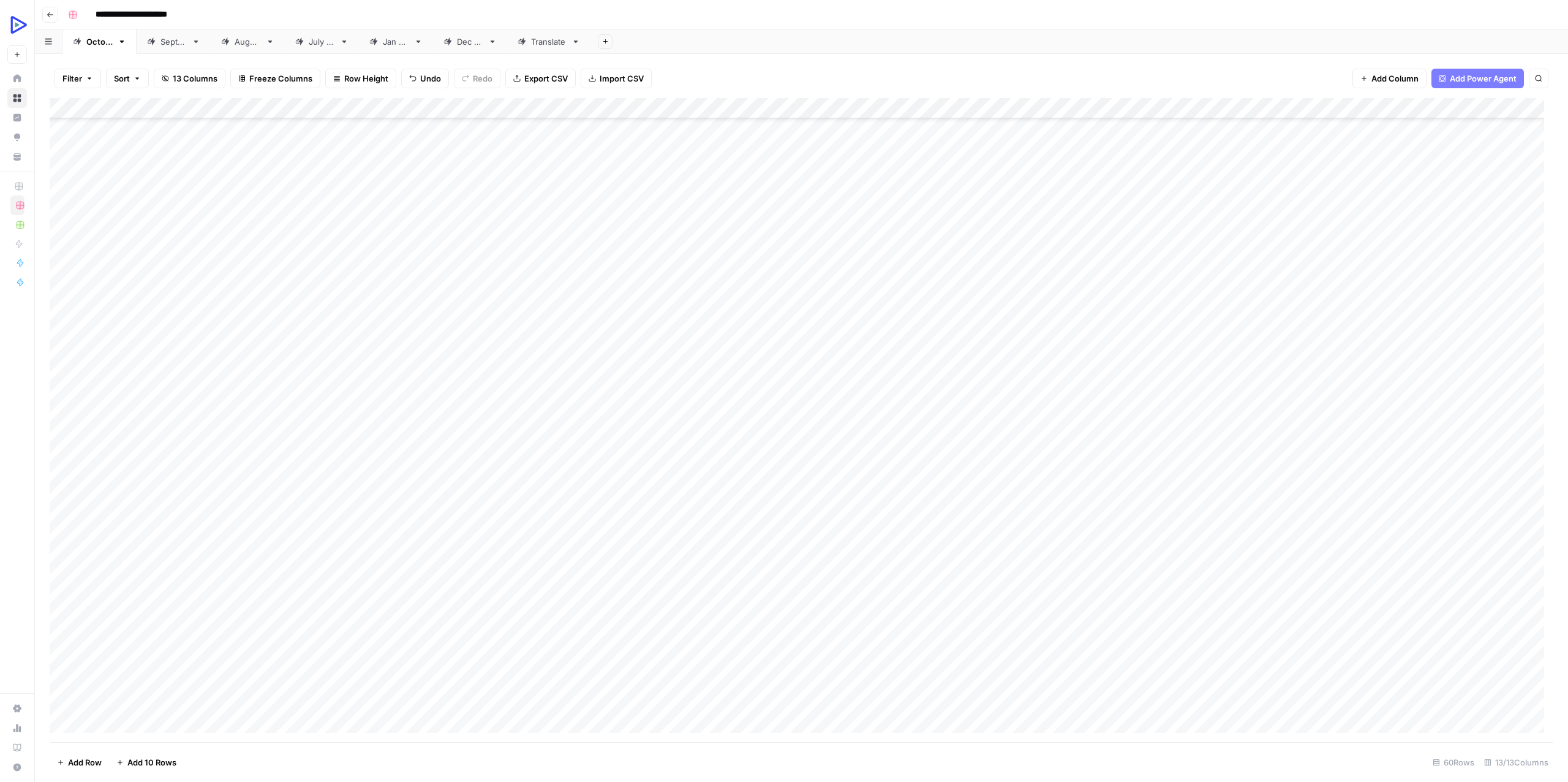
click at [1204, 490] on div "Add Column" at bounding box center [802, 420] width 1504 height 645
click at [1038, 544] on div "Add Column" at bounding box center [802, 420] width 1504 height 645
click at [1328, 489] on div "Add Column" at bounding box center [802, 420] width 1504 height 645
click at [1513, 466] on div "Add Column" at bounding box center [802, 420] width 1504 height 645
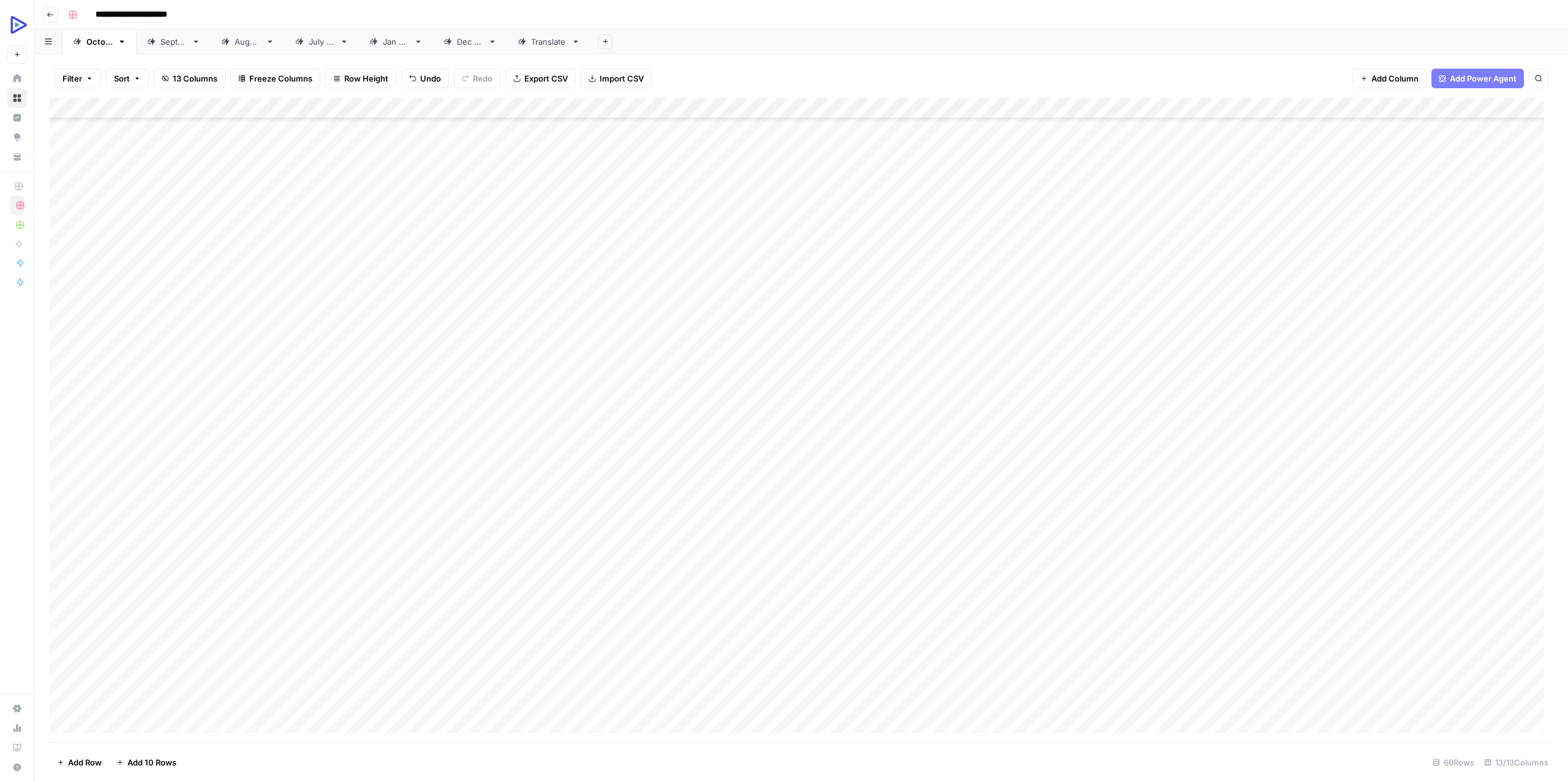
click at [204, 502] on div "Add Column" at bounding box center [802, 420] width 1504 height 645
click at [202, 513] on div "Add Column" at bounding box center [802, 420] width 1504 height 645
click at [217, 516] on div "Add Column" at bounding box center [802, 420] width 1504 height 645
click at [217, 516] on textarea "**********" at bounding box center [195, 514] width 206 height 17
click at [217, 516] on textarea "**********" at bounding box center [194, 514] width 204 height 17
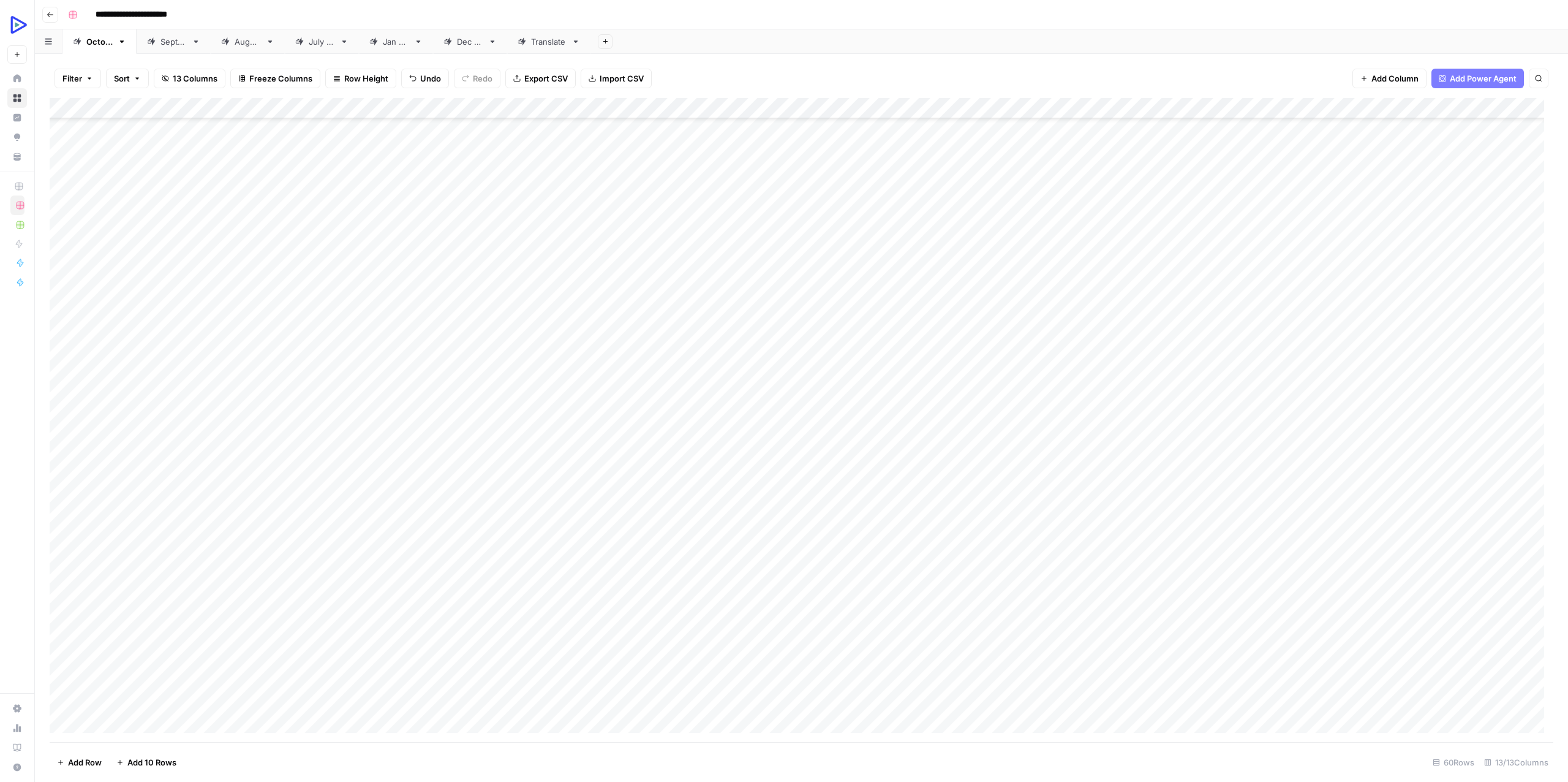
click at [1498, 488] on div "Add Column" at bounding box center [802, 420] width 1504 height 645
click at [1083, 470] on div "Add Column" at bounding box center [802, 420] width 1504 height 645
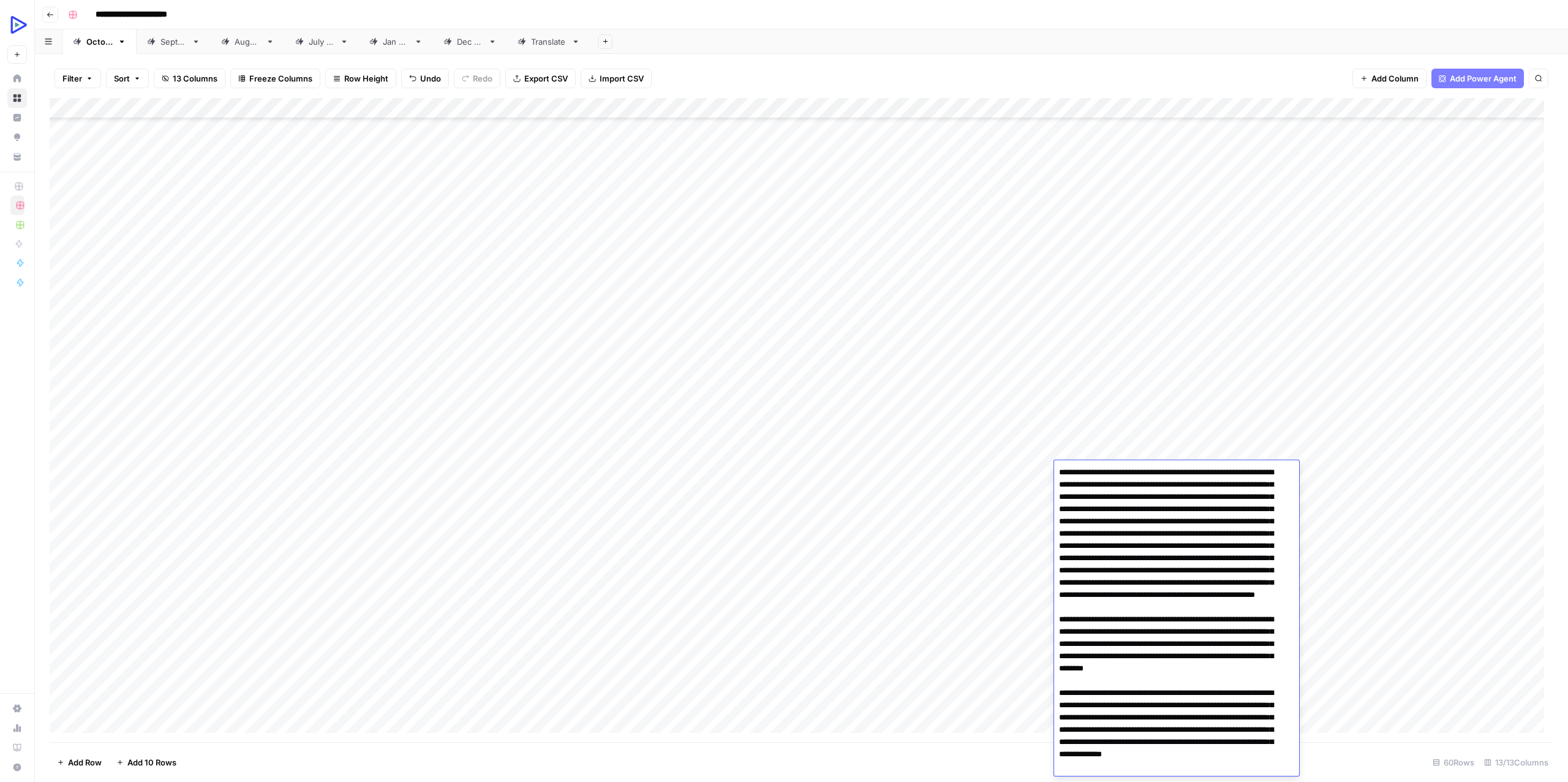
click at [1083, 469] on textarea at bounding box center [1172, 644] width 236 height 360
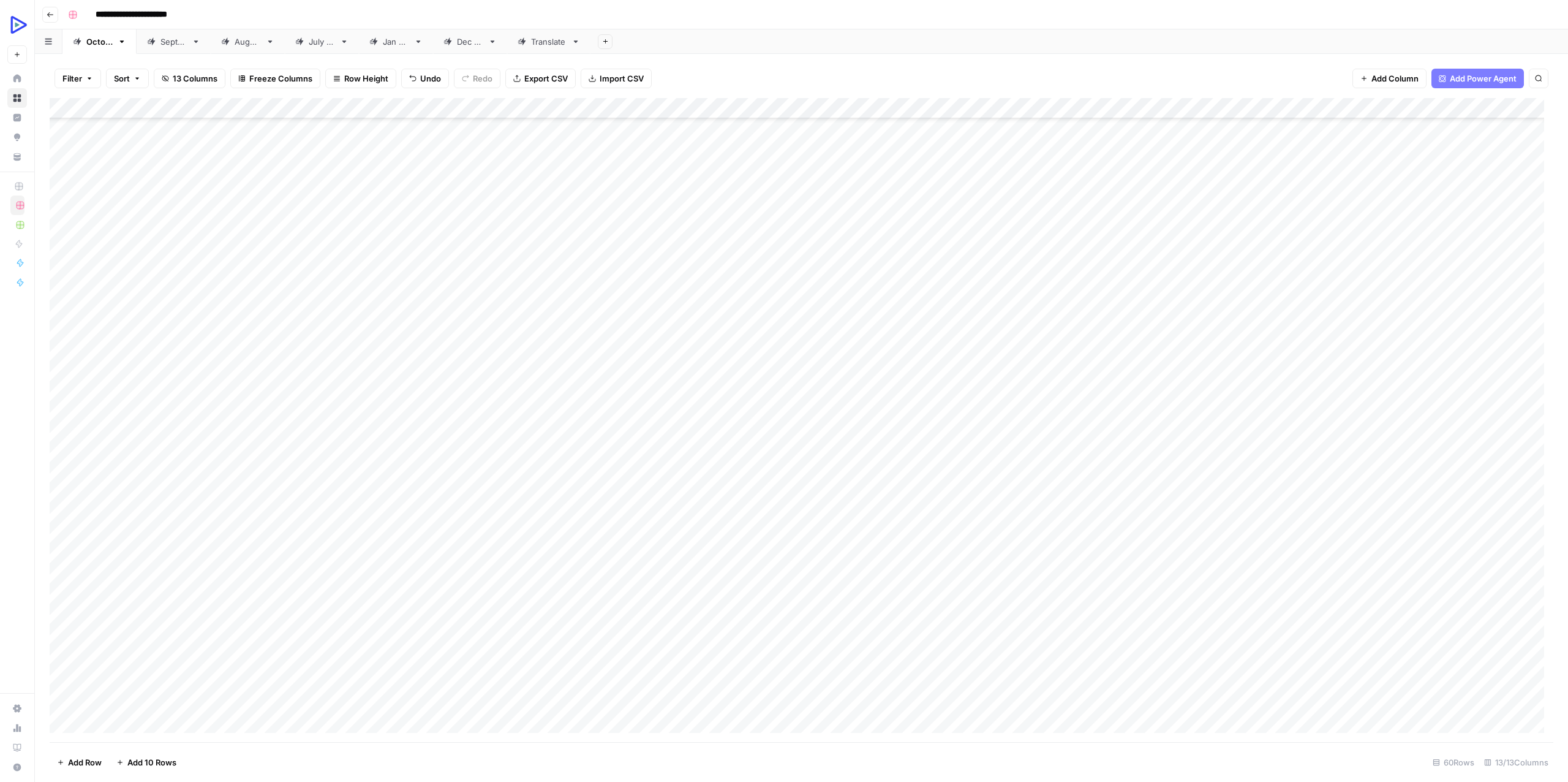
click at [1003, 521] on div "Add Column" at bounding box center [802, 420] width 1504 height 645
click at [1079, 466] on div "Add Column" at bounding box center [802, 420] width 1504 height 645
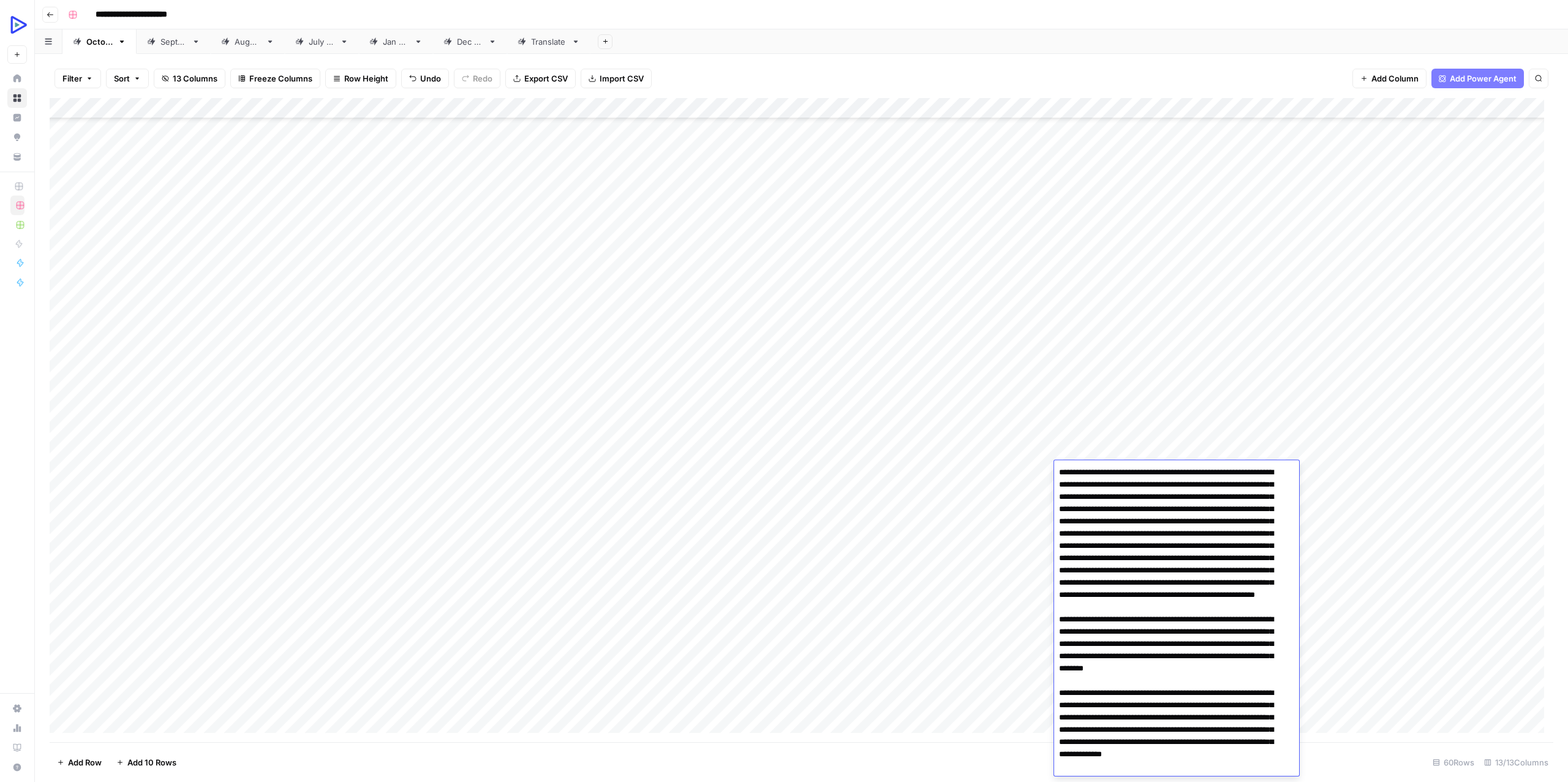
click at [1079, 466] on textarea at bounding box center [1172, 644] width 236 height 360
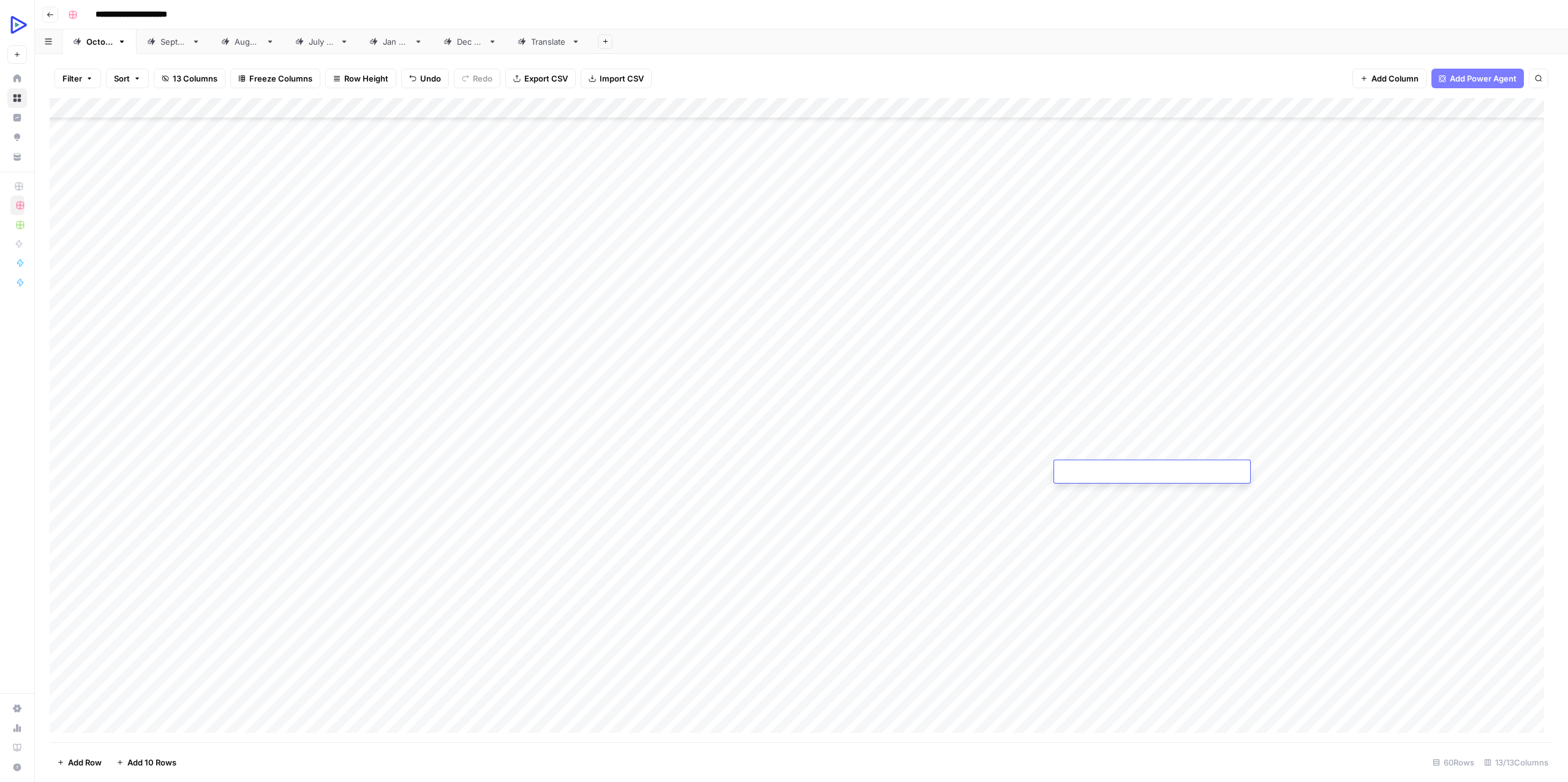
scroll to position [0, 0]
type textarea "**********"
click at [1005, 567] on div "Add Column" at bounding box center [802, 420] width 1504 height 645
click at [1083, 491] on div "Add Column" at bounding box center [802, 420] width 1504 height 645
click at [1107, 490] on div "Add Column" at bounding box center [802, 420] width 1504 height 645
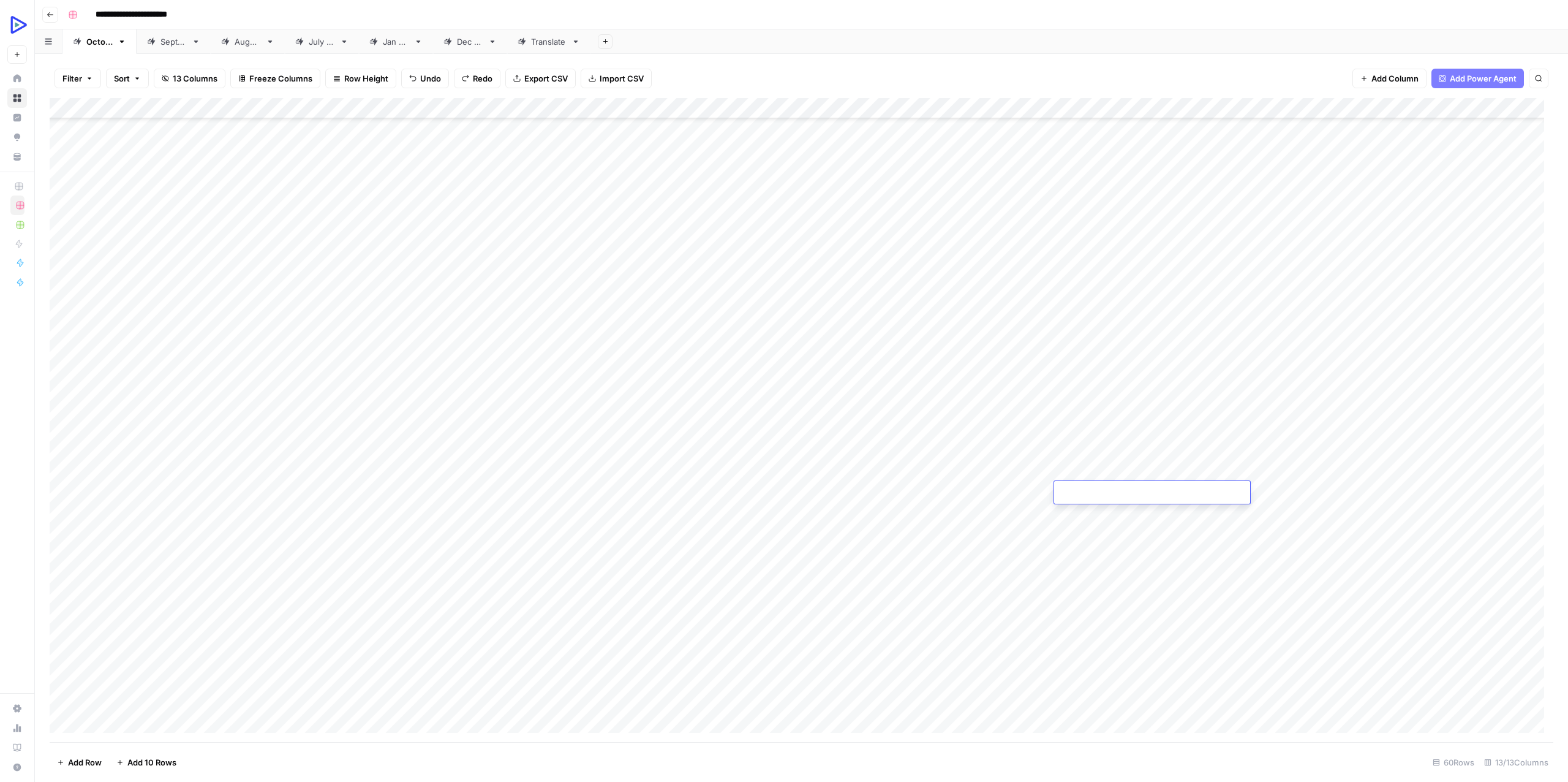
click at [1107, 490] on textarea at bounding box center [1152, 494] width 196 height 17
type textarea "**********"
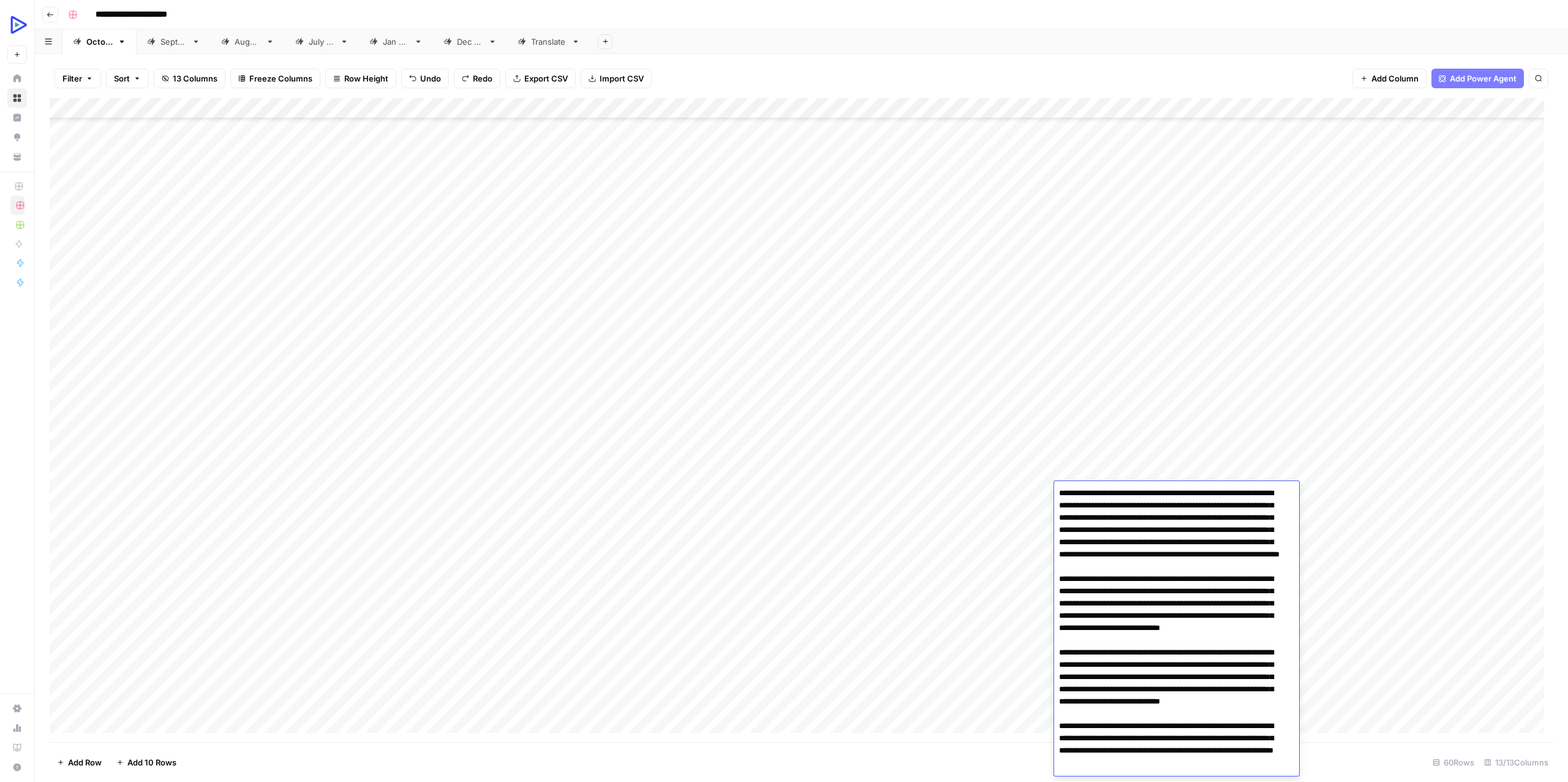
click at [952, 572] on div "Add Column" at bounding box center [802, 420] width 1504 height 645
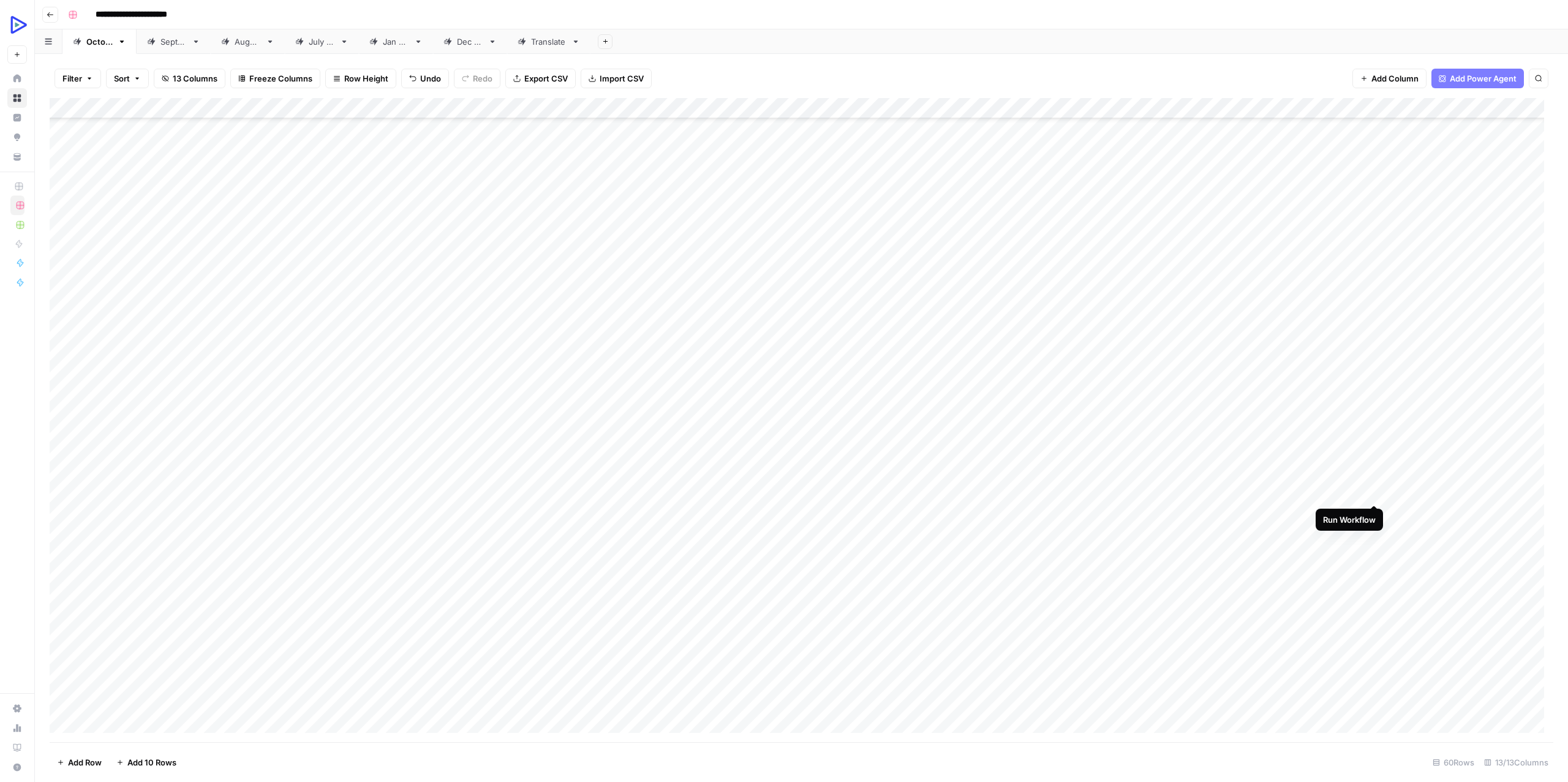
click at [1370, 491] on div "Add Column" at bounding box center [802, 420] width 1504 height 645
click at [545, 516] on div "Add Column" at bounding box center [802, 420] width 1504 height 645
type textarea "**********"
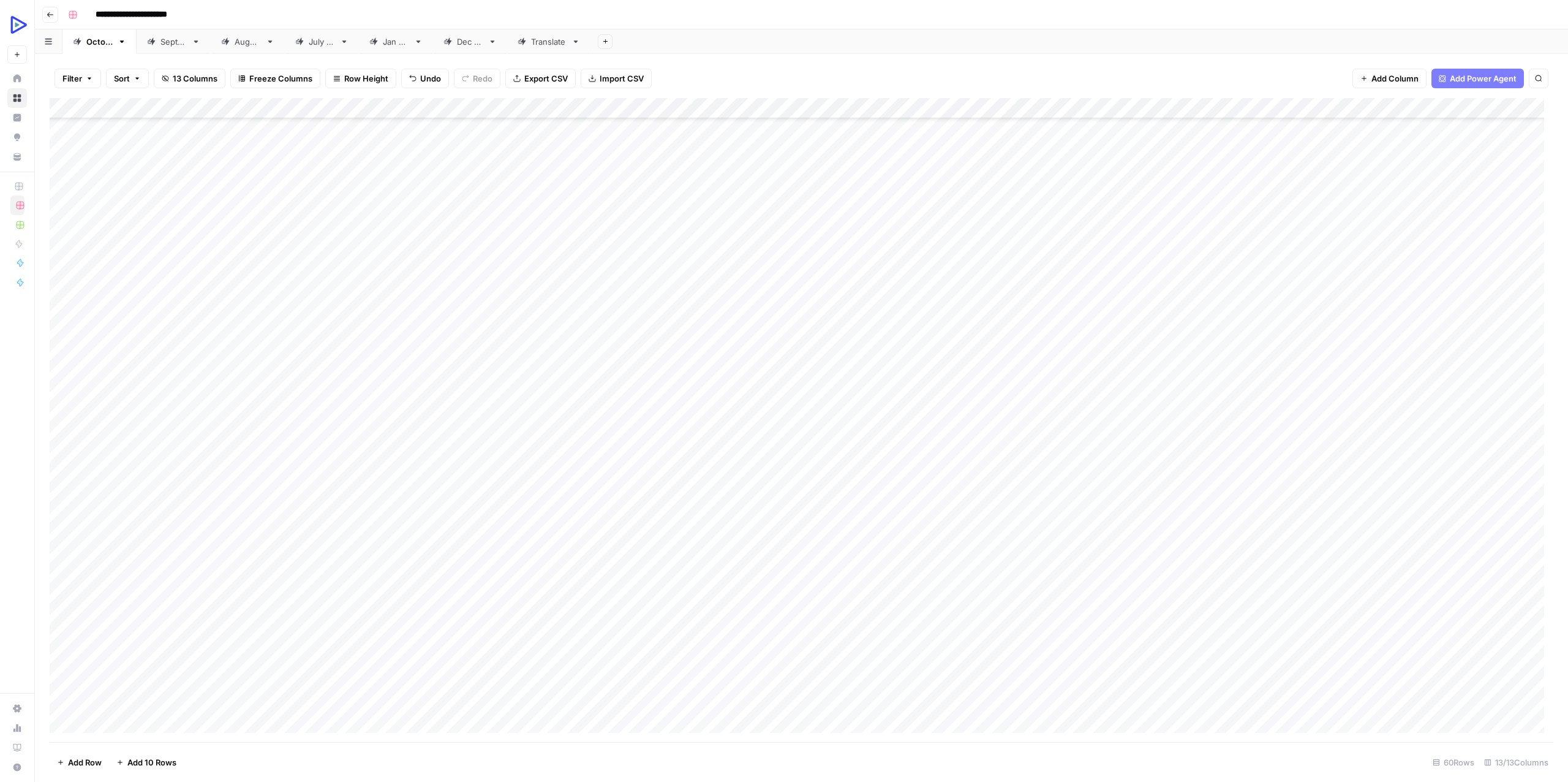
click at [480, 543] on div "Add Column" at bounding box center [802, 420] width 1504 height 645
click at [458, 506] on div "Add Column" at bounding box center [802, 420] width 1504 height 645
click at [446, 609] on div "Add Column" at bounding box center [802, 420] width 1504 height 645
click at [783, 518] on div "Add Column" at bounding box center [802, 420] width 1504 height 645
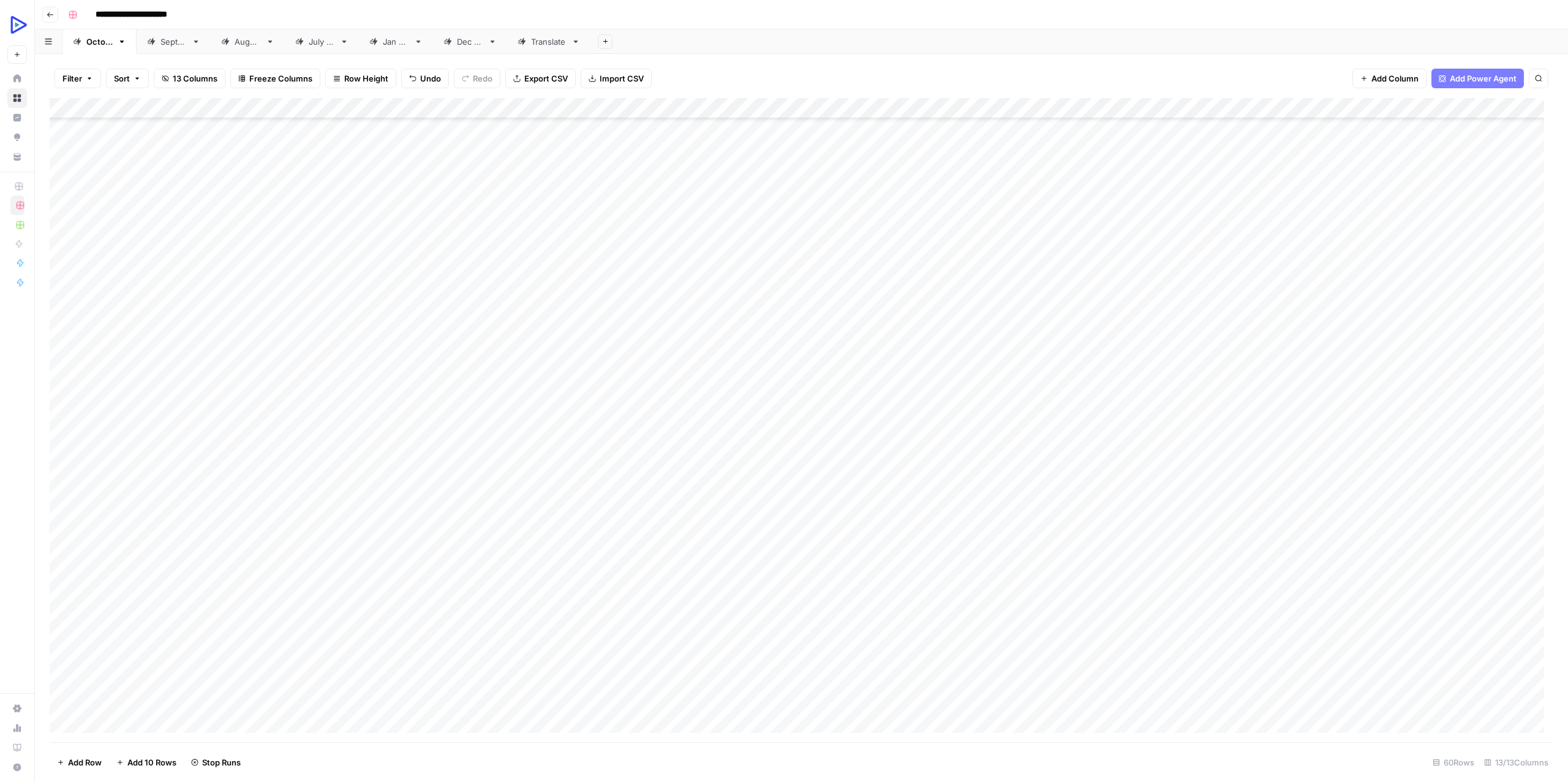
click at [783, 518] on div "Add Column" at bounding box center [802, 420] width 1504 height 645
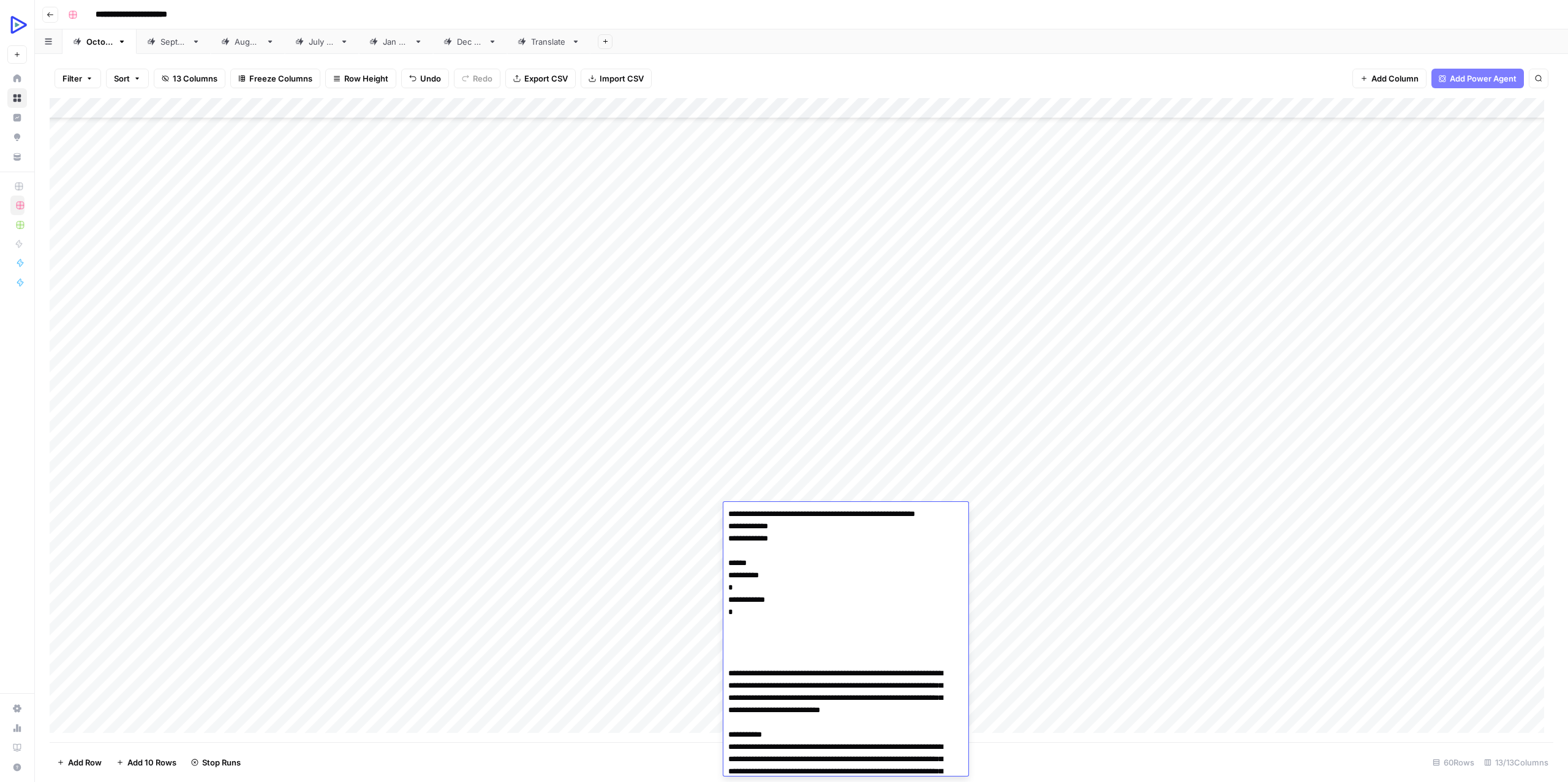
scroll to position [4314, 0]
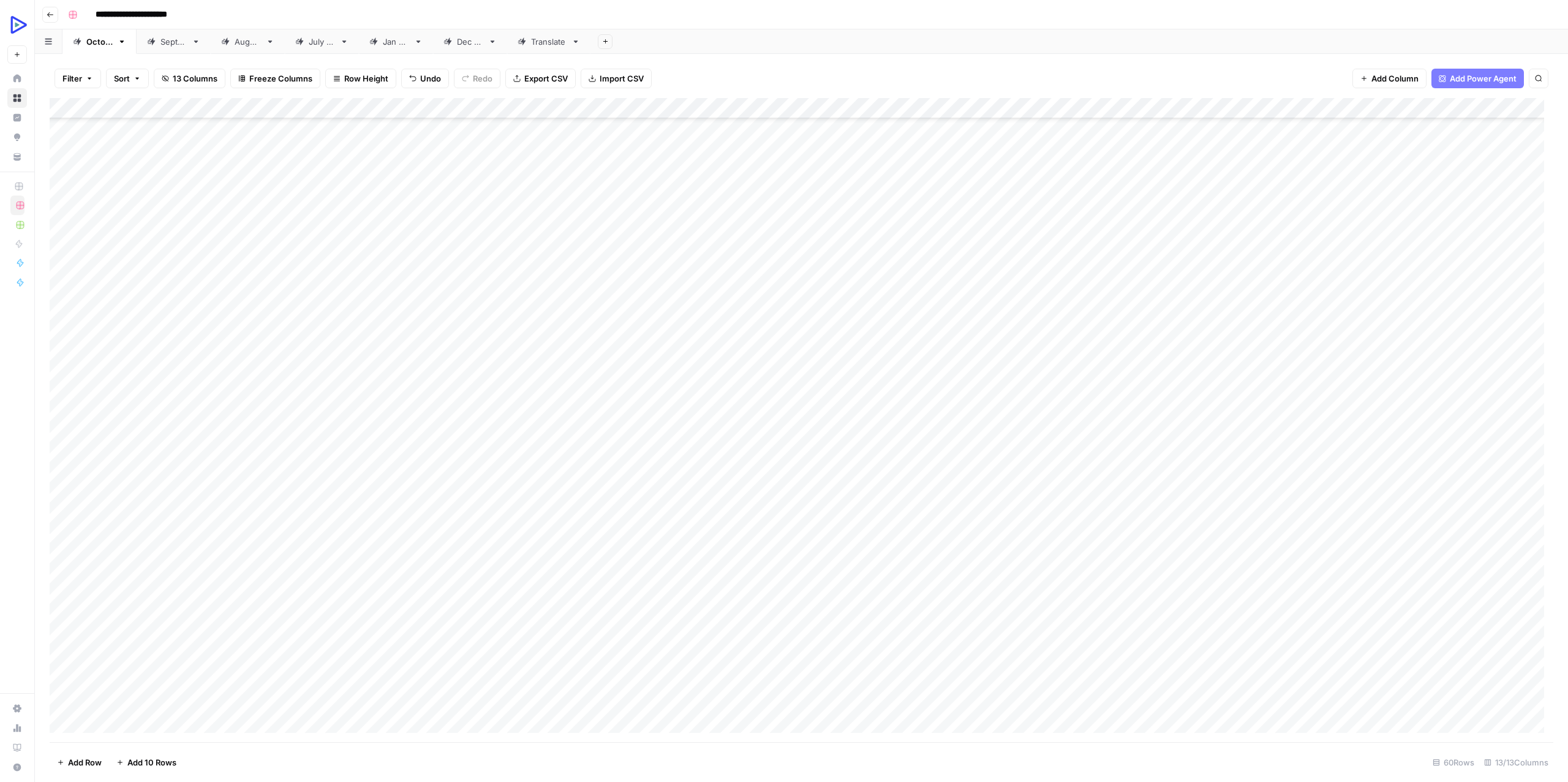
click at [683, 539] on div "Add Column" at bounding box center [802, 420] width 1504 height 645
click at [681, 520] on div "Add Column" at bounding box center [802, 420] width 1504 height 645
click at [681, 518] on div "Add Column" at bounding box center [802, 420] width 1504 height 645
click at [681, 518] on textarea at bounding box center [710, 514] width 196 height 17
type textarea "**********"
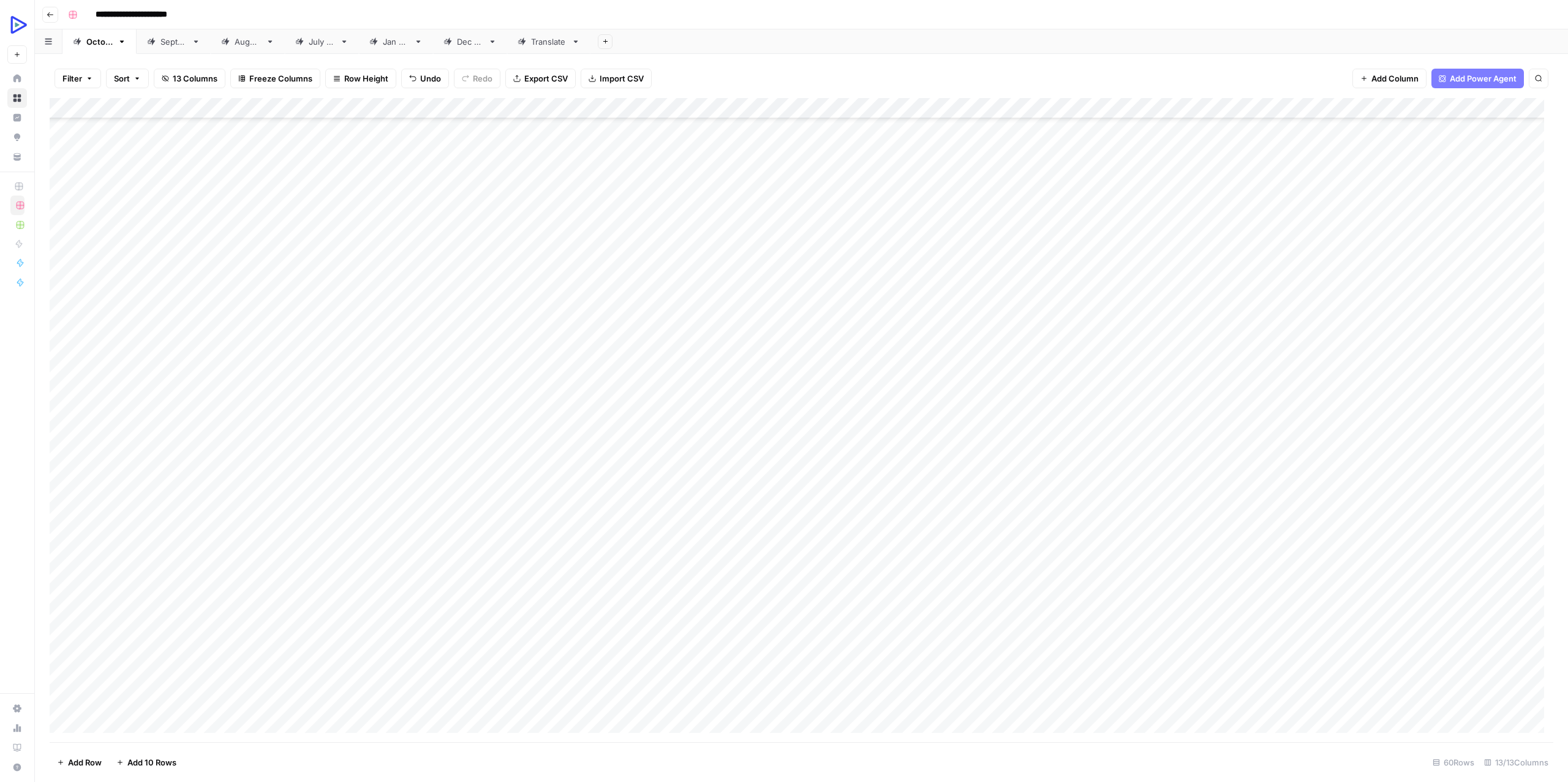
click at [678, 543] on div "Add Column" at bounding box center [802, 420] width 1504 height 645
click at [1006, 512] on div "Add Column" at bounding box center [802, 420] width 1504 height 645
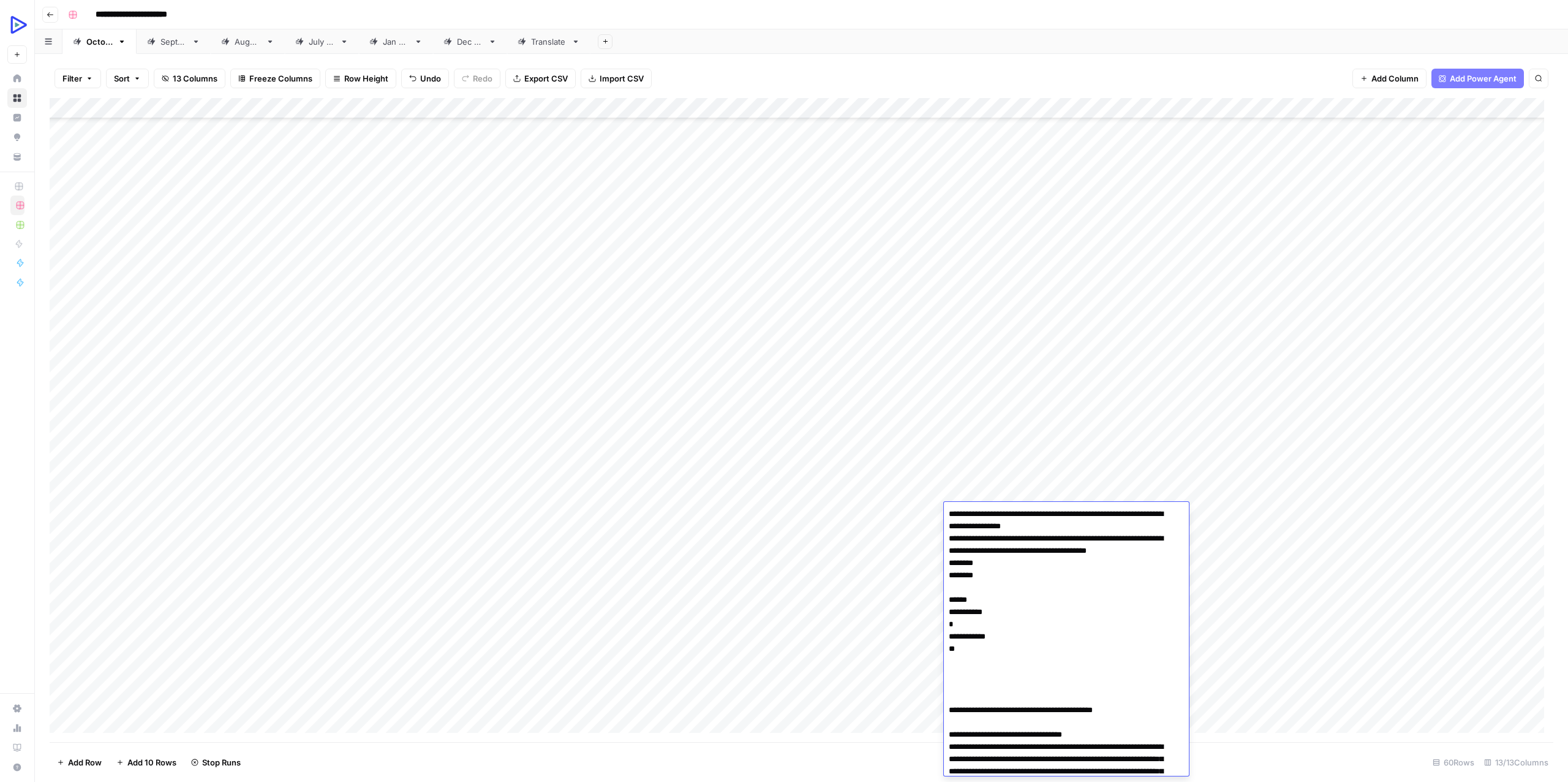
scroll to position [10417, 0]
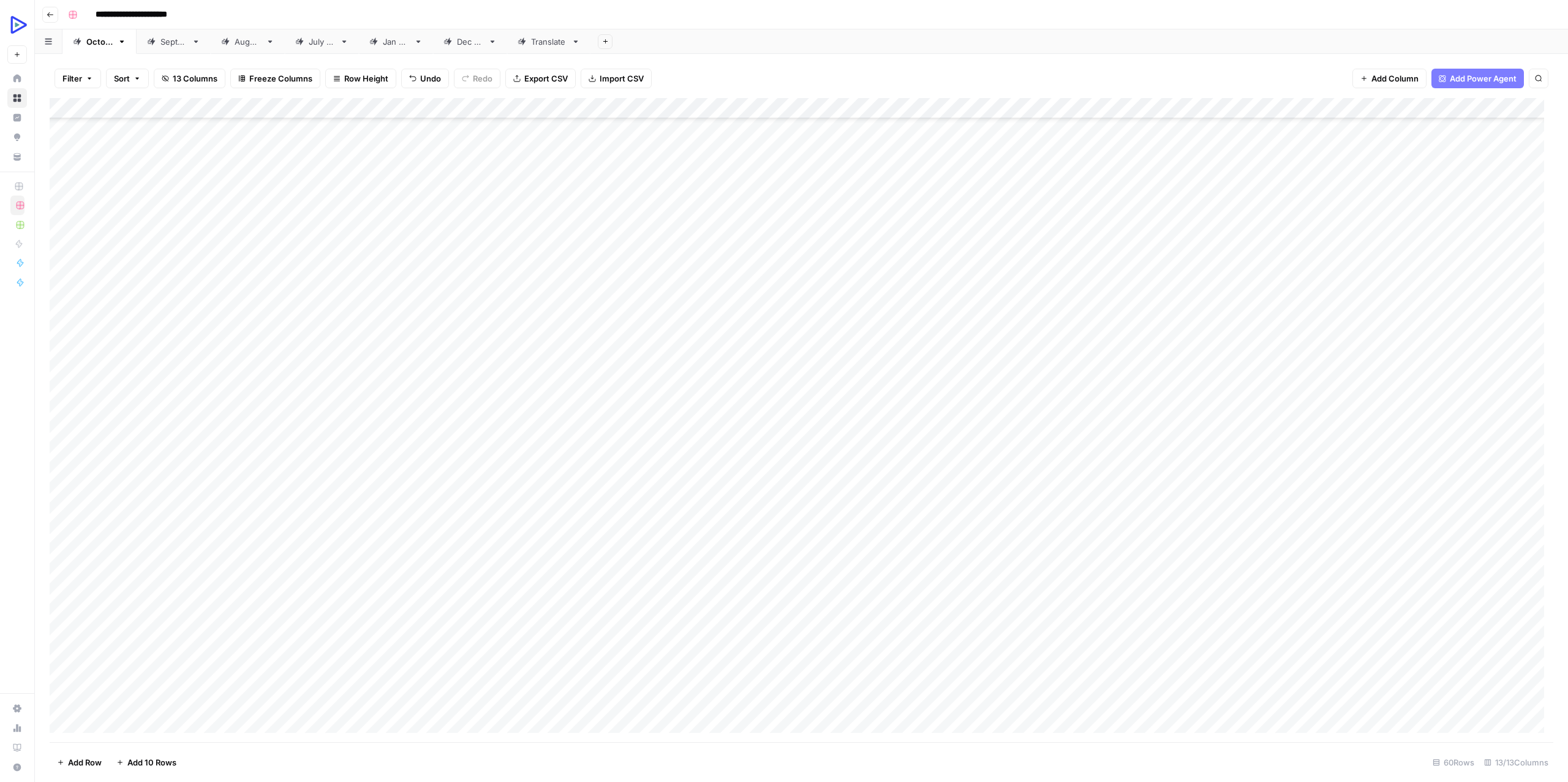
click at [893, 556] on div "Add Column" at bounding box center [802, 420] width 1504 height 645
click at [883, 514] on div "Add Column" at bounding box center [802, 420] width 1504 height 645
click at [883, 513] on div "Add Column" at bounding box center [802, 420] width 1504 height 645
type textarea "**********"
click at [776, 562] on div "Add Column" at bounding box center [802, 420] width 1504 height 645
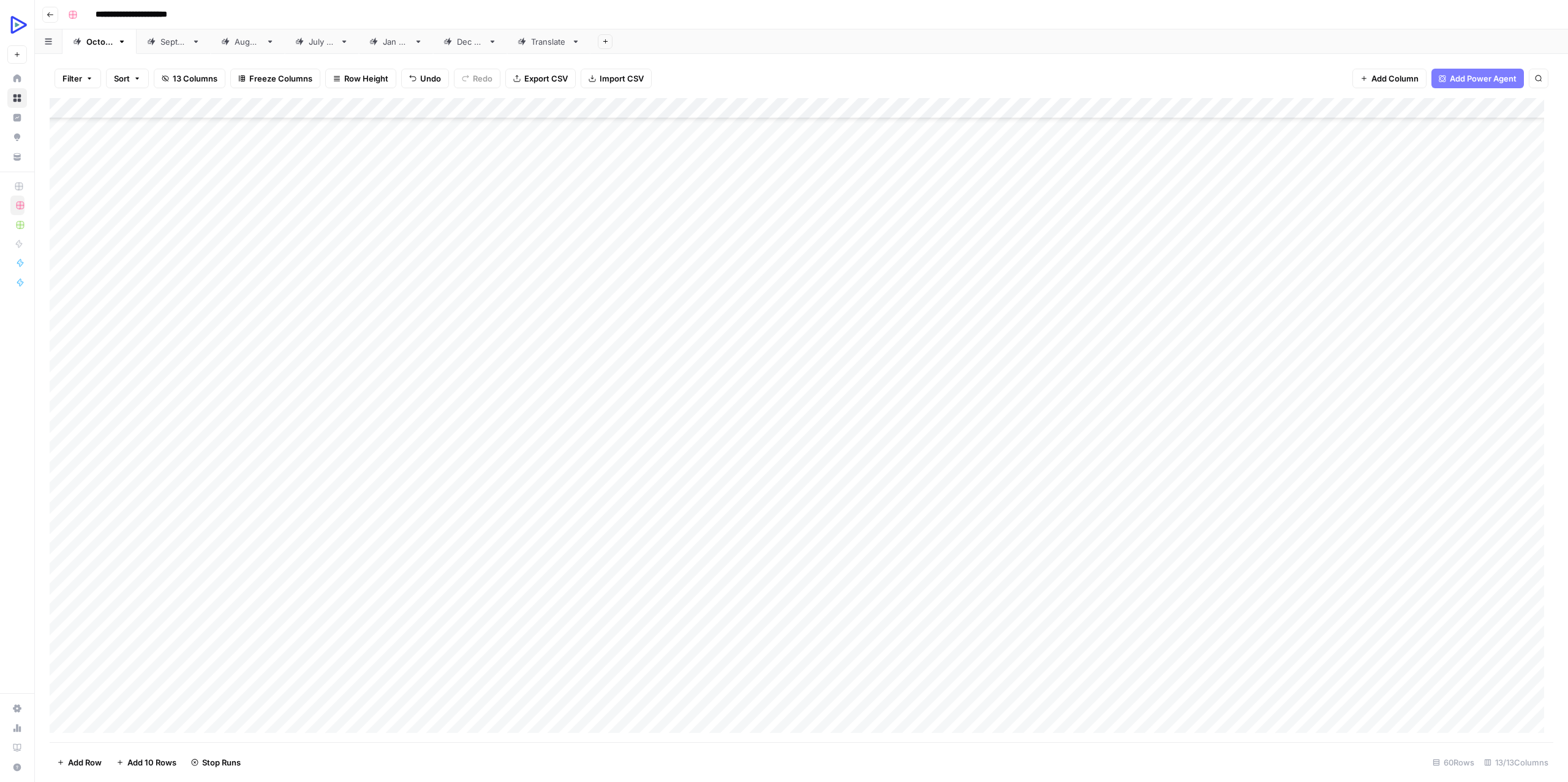
click at [1334, 511] on div "Add Column" at bounding box center [802, 420] width 1504 height 645
click at [1369, 514] on div "Add Column" at bounding box center [802, 420] width 1504 height 645
click at [305, 504] on div "Add Column" at bounding box center [802, 420] width 1504 height 645
type textarea "**********"
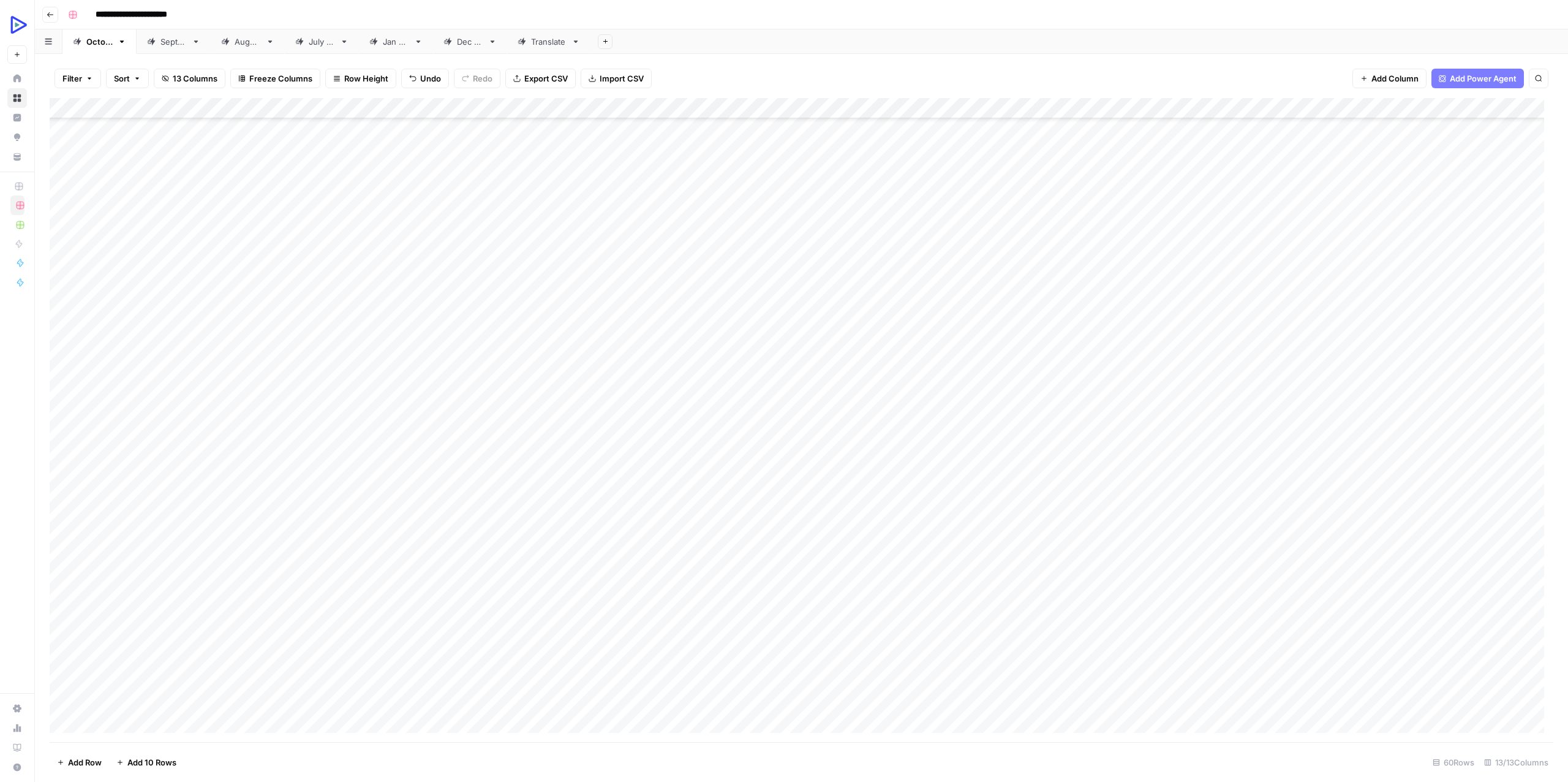
click at [1085, 513] on div "Add Column" at bounding box center [802, 420] width 1504 height 645
type textarea "**********"
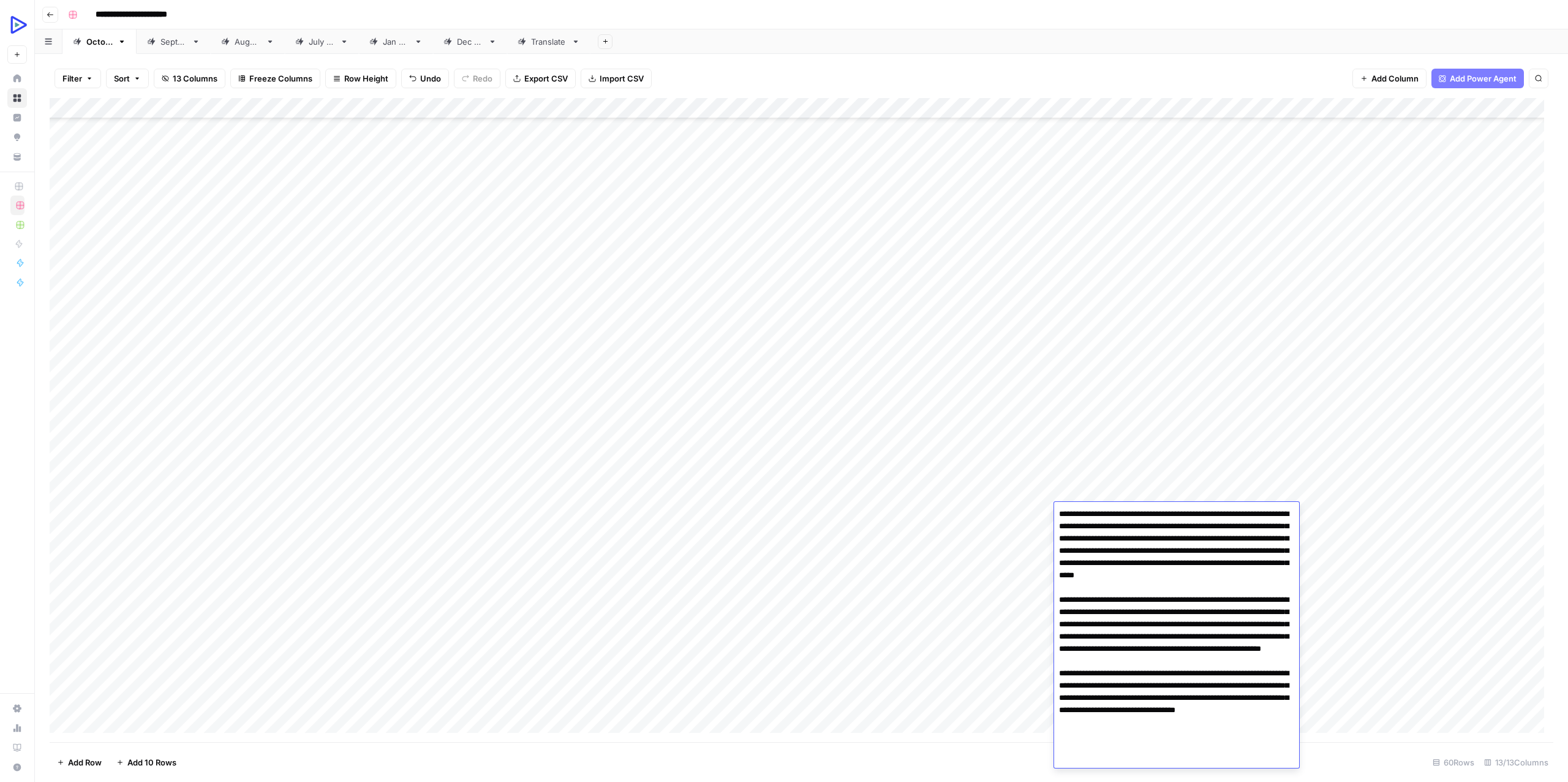
click at [969, 576] on div "Add Column" at bounding box center [802, 420] width 1504 height 645
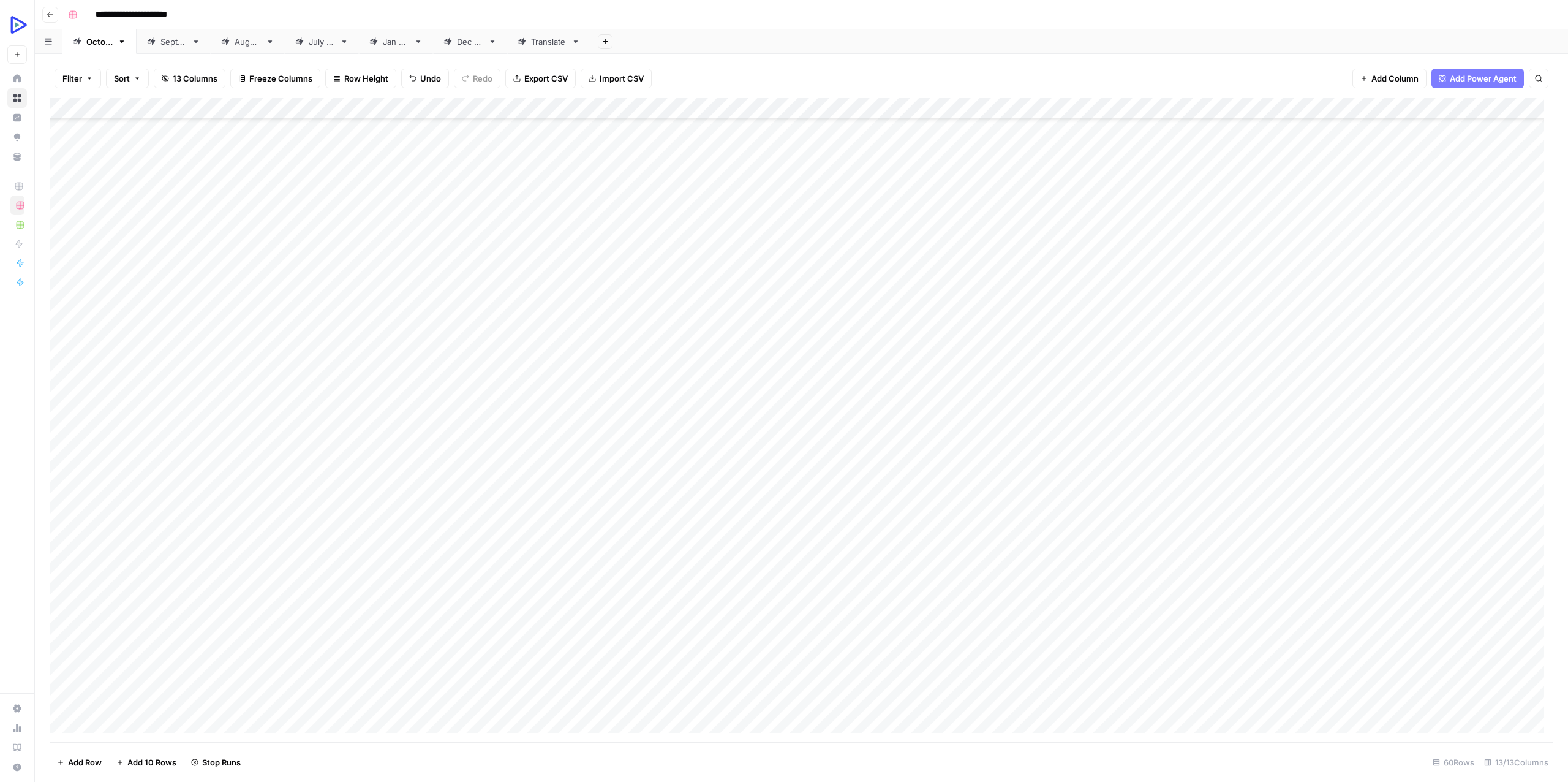
click at [1230, 514] on div "Add Column" at bounding box center [802, 420] width 1504 height 645
click at [1145, 564] on div "Add Column" at bounding box center [802, 420] width 1504 height 645
click at [1324, 511] on div "Add Column" at bounding box center [802, 420] width 1504 height 645
click at [306, 533] on div "Add Column" at bounding box center [802, 420] width 1504 height 645
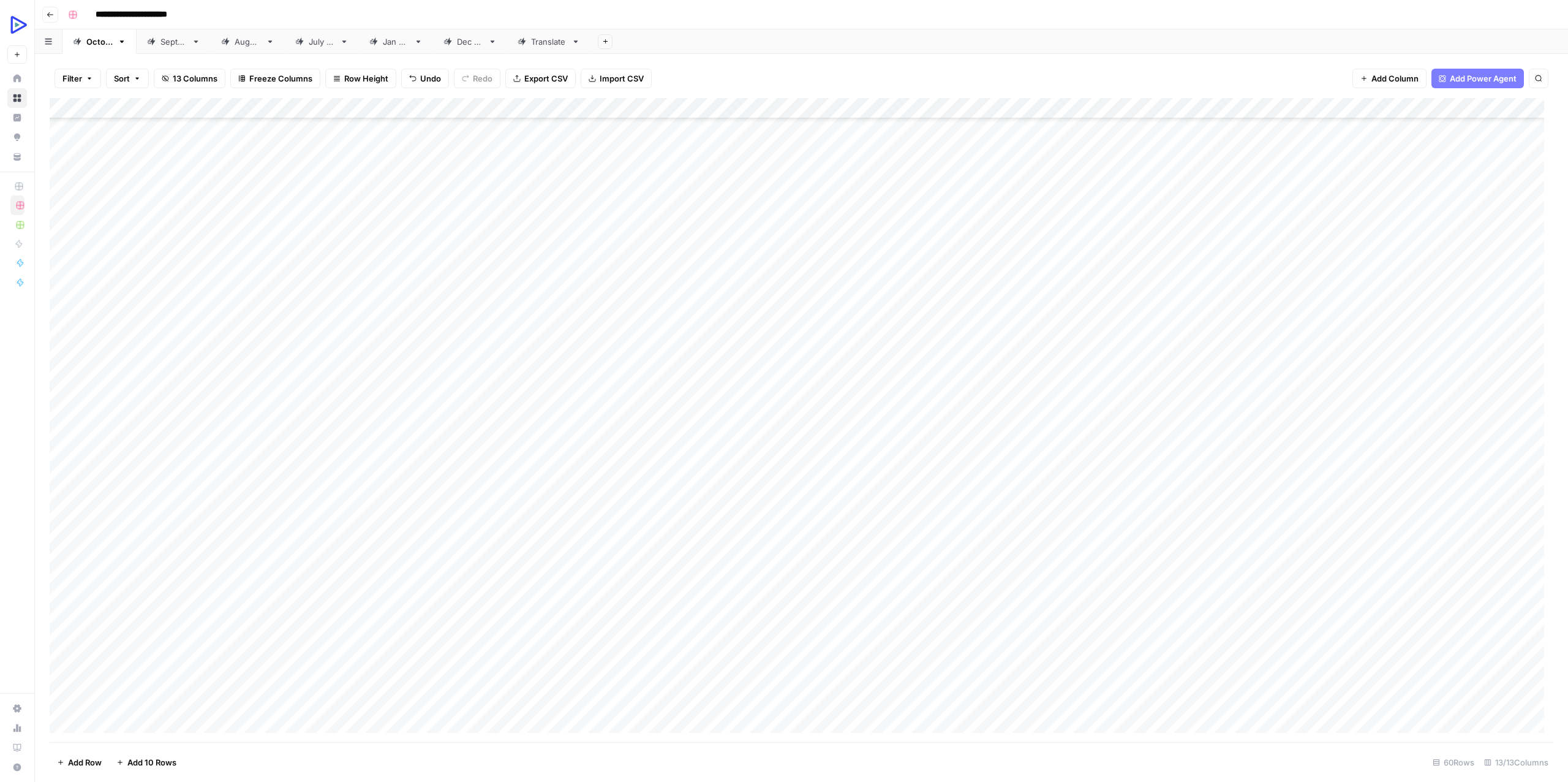
click at [1521, 487] on div "Add Column" at bounding box center [802, 420] width 1504 height 645
click at [1516, 511] on div "Add Column" at bounding box center [802, 420] width 1504 height 645
click at [1431, 512] on div "Add Column" at bounding box center [802, 420] width 1504 height 645
click at [1512, 509] on div "Add Column" at bounding box center [802, 420] width 1504 height 645
